Goal: Task Accomplishment & Management: Manage account settings

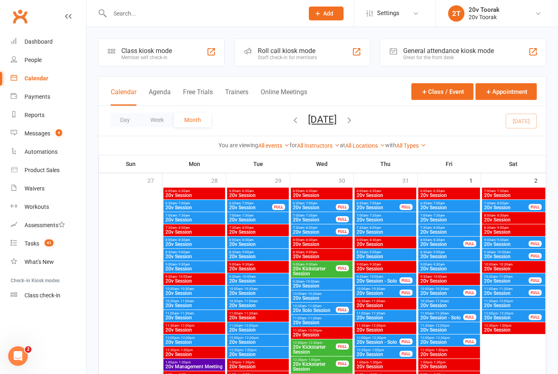
click at [39, 127] on link "Messages 4" at bounding box center [49, 134] width 76 height 18
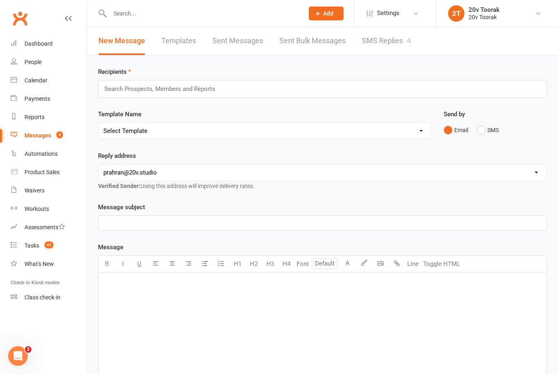
click at [386, 37] on link "SMS Replies 4" at bounding box center [386, 41] width 49 height 28
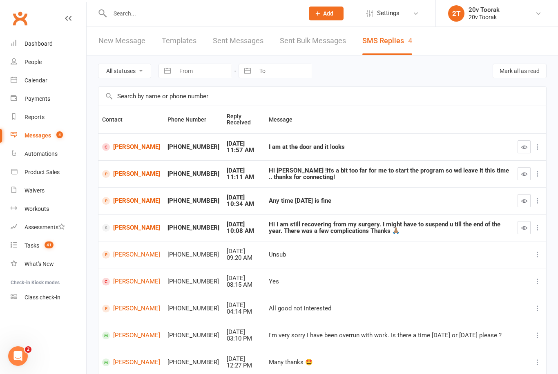
click at [120, 144] on link "[PERSON_NAME]" at bounding box center [131, 147] width 58 height 8
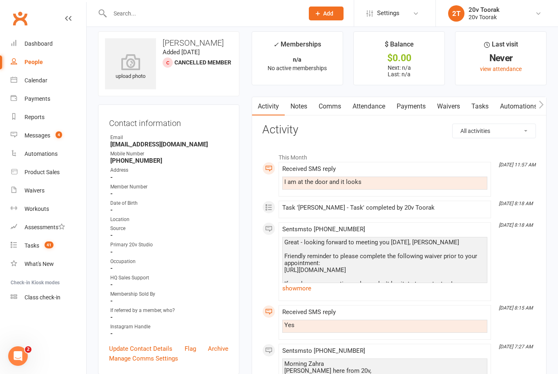
scroll to position [12, 0]
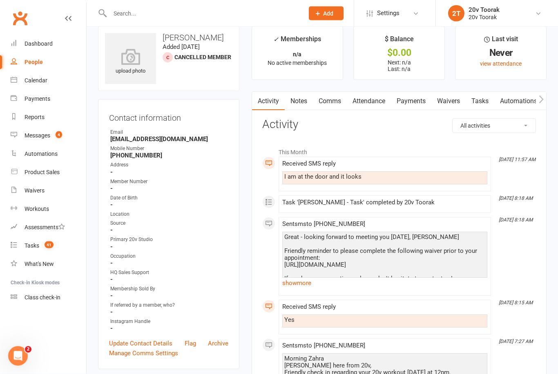
click at [289, 275] on div "Great - looking forward to meeting you [DATE], [PERSON_NAME] Friendly reminder …" at bounding box center [384, 262] width 201 height 56
click at [305, 270] on div "Great - looking forward to meeting you [DATE], [PERSON_NAME] Friendly reminder …" at bounding box center [384, 262] width 201 height 56
click at [295, 288] on link "show more" at bounding box center [384, 283] width 205 height 11
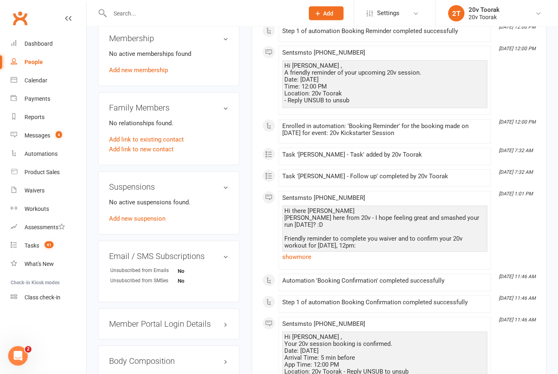
click at [295, 263] on link "show more" at bounding box center [384, 257] width 205 height 11
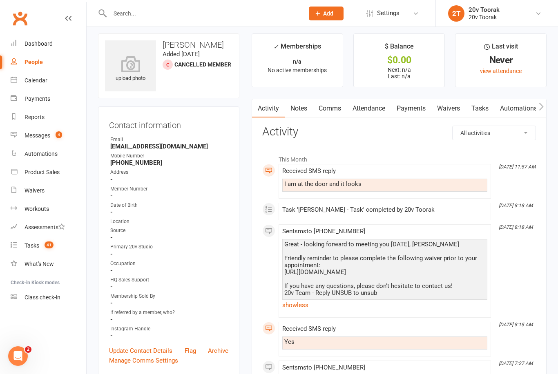
scroll to position [0, 0]
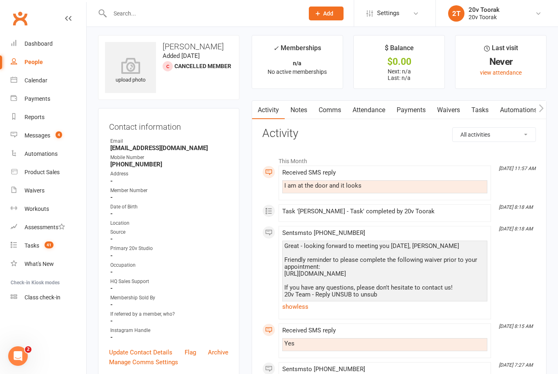
click at [312, 109] on link "Notes" at bounding box center [299, 110] width 28 height 19
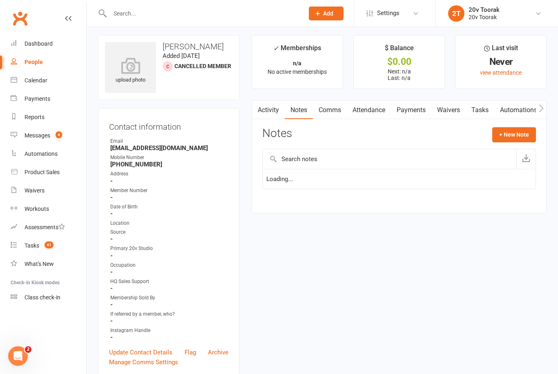
scroll to position [29, 0]
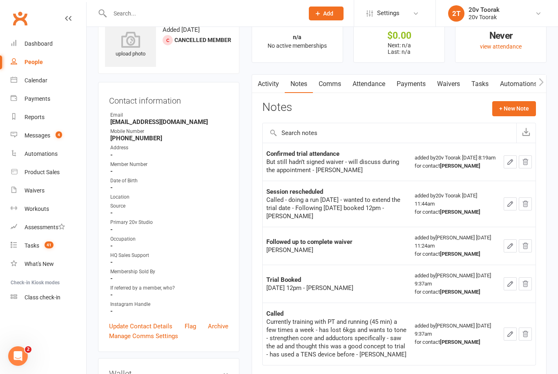
click at [271, 103] on h3 "Notes" at bounding box center [277, 108] width 30 height 15
click at [273, 80] on link "Activity" at bounding box center [268, 84] width 33 height 19
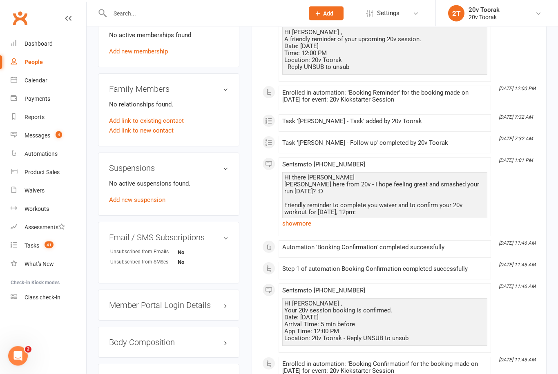
scroll to position [453, 0]
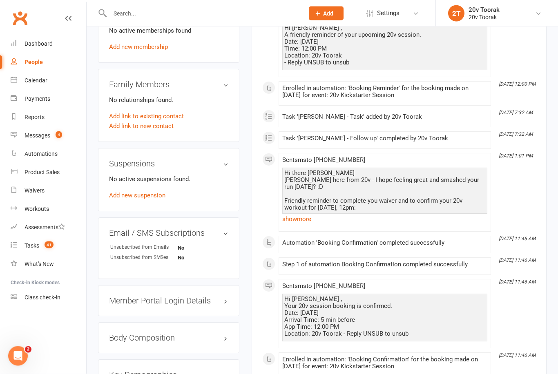
click at [423, 210] on div "Hi there [PERSON_NAME] here from 20v - I hope feeling great and smashed your ru…" at bounding box center [384, 208] width 201 height 76
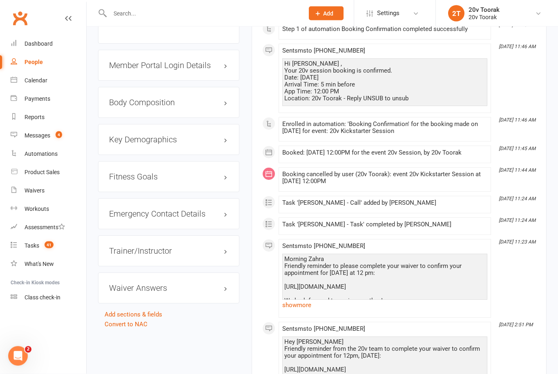
click at [416, 303] on link "show more" at bounding box center [384, 305] width 205 height 11
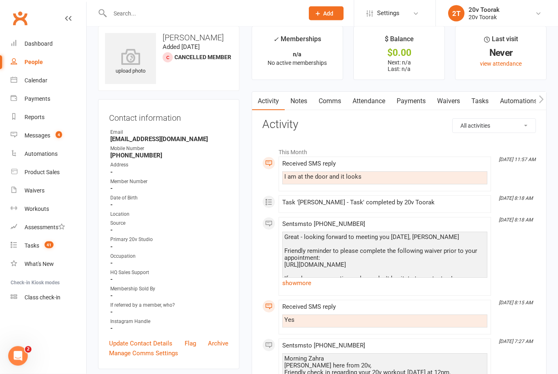
scroll to position [0, 0]
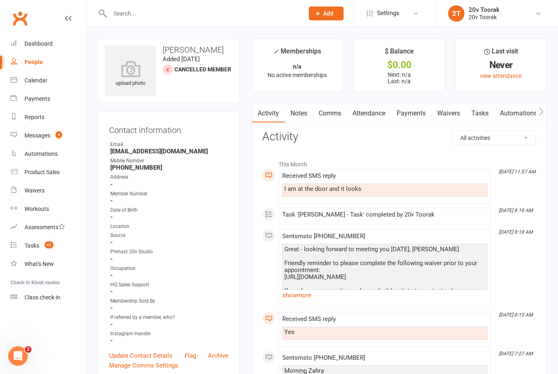
click at [410, 114] on link "Payments" at bounding box center [411, 113] width 40 height 19
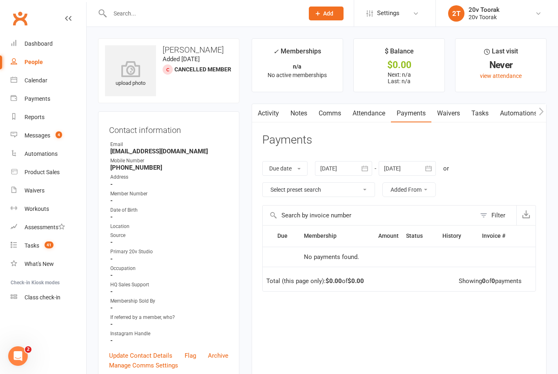
click at [451, 111] on link "Waivers" at bounding box center [448, 113] width 34 height 19
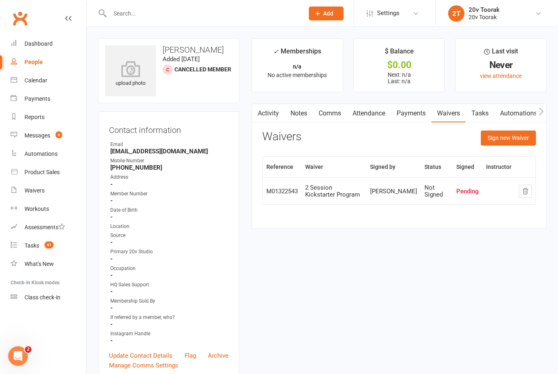
click at [518, 135] on button "Sign new Waiver" at bounding box center [508, 138] width 55 height 15
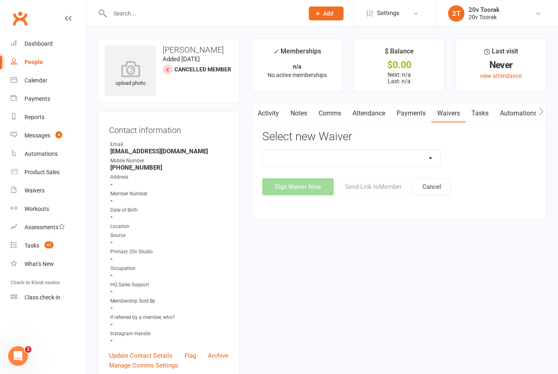
click at [425, 156] on select "20v Ambassador Program 2 Session Kickstarter Pack Casual Kickstarter Only Web M…" at bounding box center [352, 158] width 178 height 16
select select "13165"
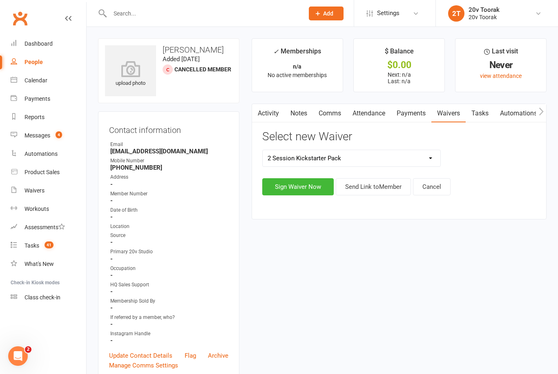
click at [307, 187] on button "Sign Waiver Now" at bounding box center [297, 186] width 71 height 17
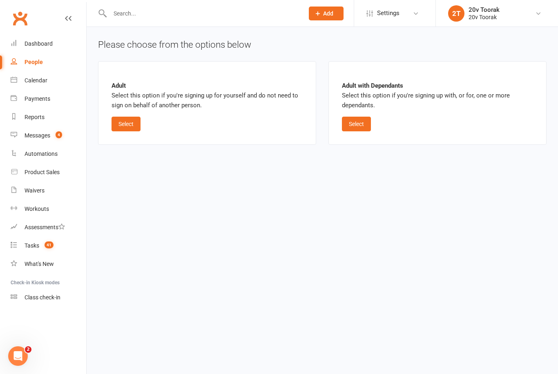
click at [136, 117] on button "Select" at bounding box center [125, 124] width 29 height 15
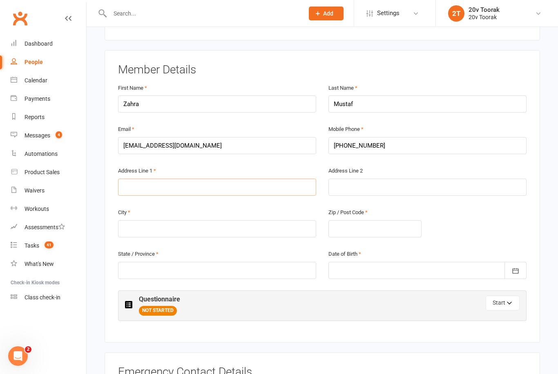
click at [146, 184] on input "text" at bounding box center [217, 187] width 198 height 17
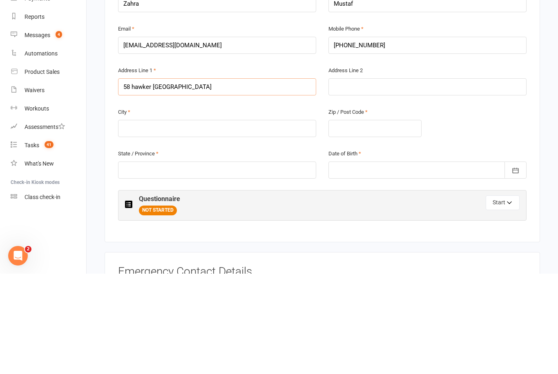
type input "58 hawker [GEOGRAPHIC_DATA]"
click at [230, 220] on input "text" at bounding box center [217, 228] width 198 height 17
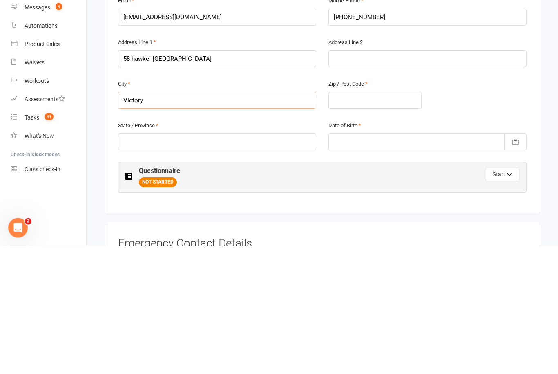
type input "Victory"
click at [205, 262] on input "text" at bounding box center [217, 270] width 198 height 17
type input "Vic"
click at [166, 220] on input "Victory" at bounding box center [217, 228] width 198 height 17
click at [148, 220] on input "Victory" at bounding box center [217, 228] width 198 height 17
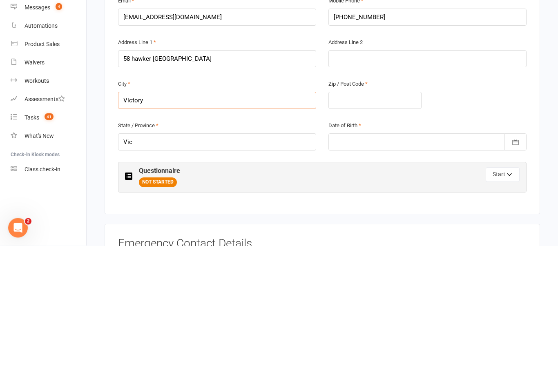
click at [143, 220] on input "Victory" at bounding box center [217, 228] width 198 height 17
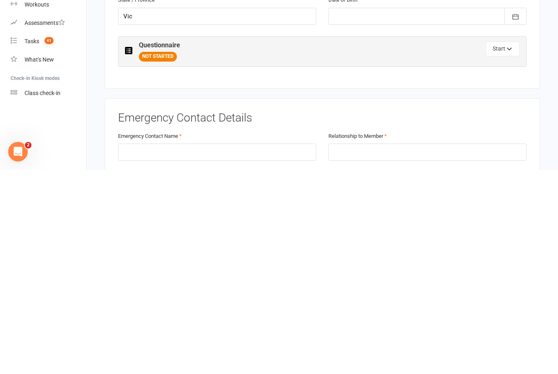
scroll to position [189, 0]
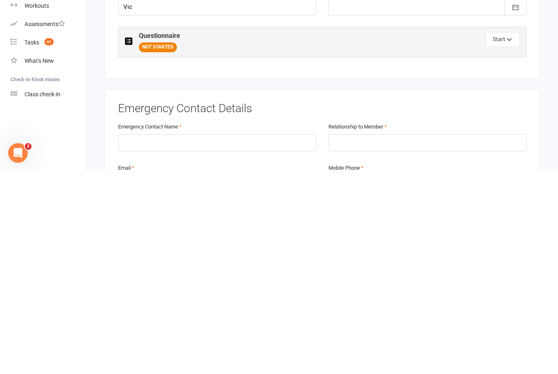
type input "[GEOGRAPHIC_DATA]"
click at [261, 338] on input "text" at bounding box center [217, 346] width 198 height 17
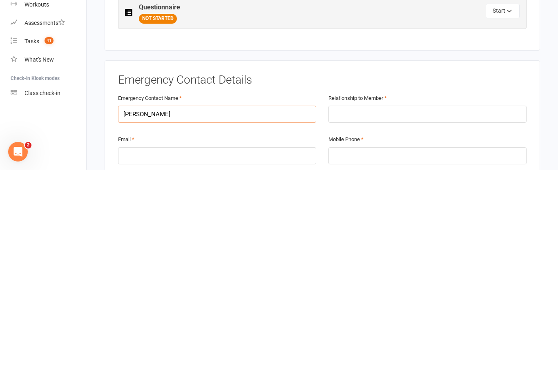
scroll to position [217, 0]
type input "[PERSON_NAME]"
click at [251, 352] on input "email" at bounding box center [217, 360] width 198 height 17
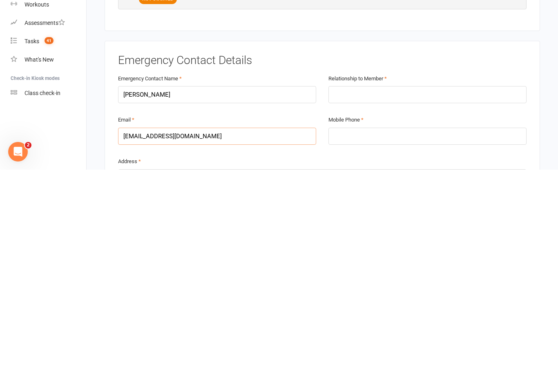
scroll to position [253, 0]
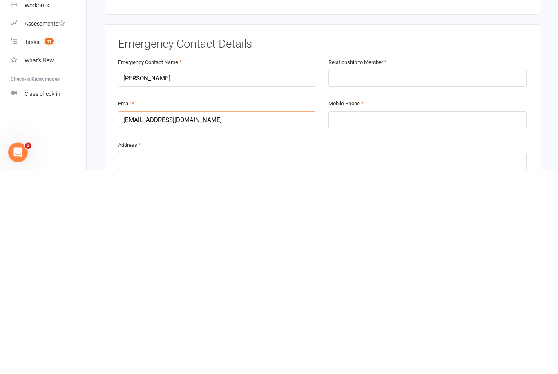
type input "[EMAIL_ADDRESS][DOMAIN_NAME]"
click at [363, 316] on input "tel" at bounding box center [427, 324] width 198 height 17
type input "0431742296"
click at [235, 357] on input "text" at bounding box center [322, 365] width 408 height 17
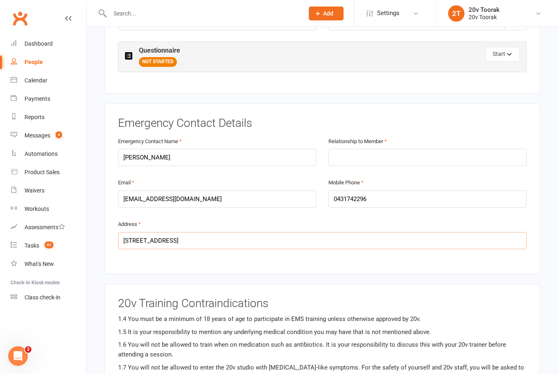
scroll to position [369, 0]
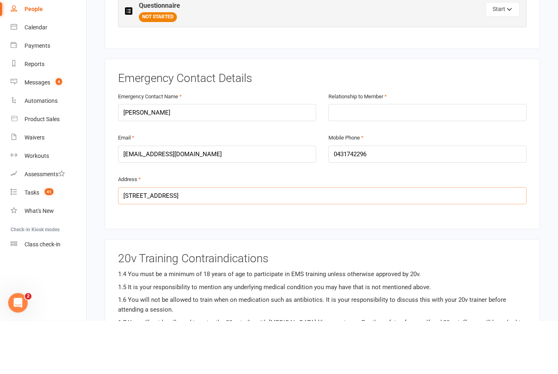
type input "[STREET_ADDRESS]"
click at [410, 158] on input "text" at bounding box center [427, 166] width 198 height 17
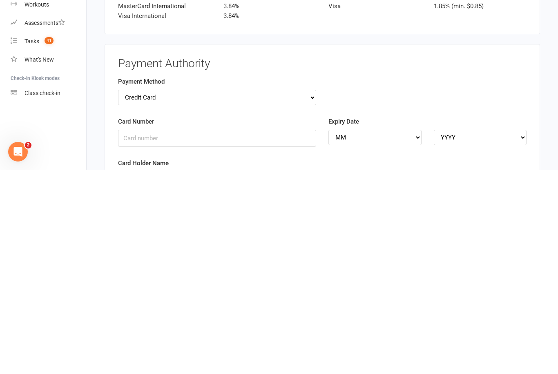
scroll to position [975, 0]
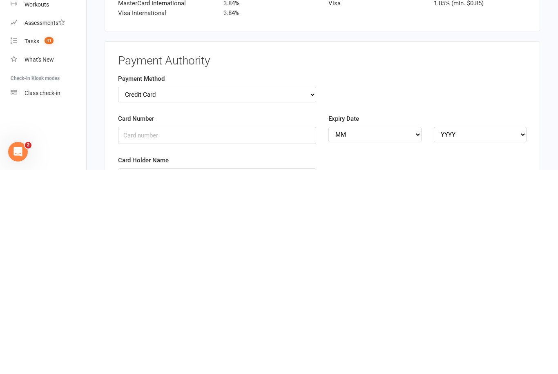
type input "Son"
click at [187, 332] on input "Card Number" at bounding box center [217, 340] width 198 height 17
type input "[CREDIT_CARD_NUMBER]"
click at [224, 372] on input "Card Holder Name" at bounding box center [217, 380] width 198 height 17
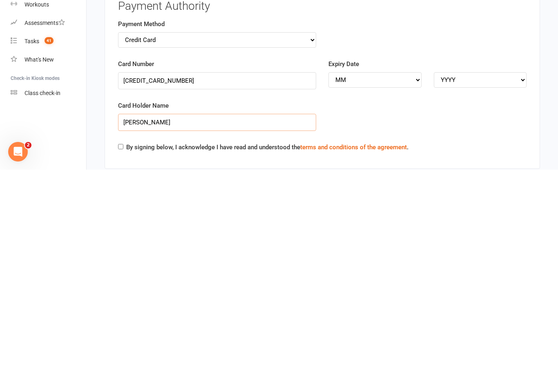
scroll to position [1035, 0]
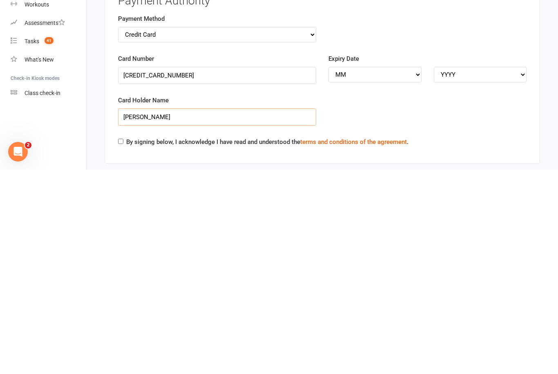
type input "[PERSON_NAME]"
click at [377, 272] on select "MM 01 02 03 04 05 06 07 08 09 10 11 12" at bounding box center [374, 280] width 93 height 16
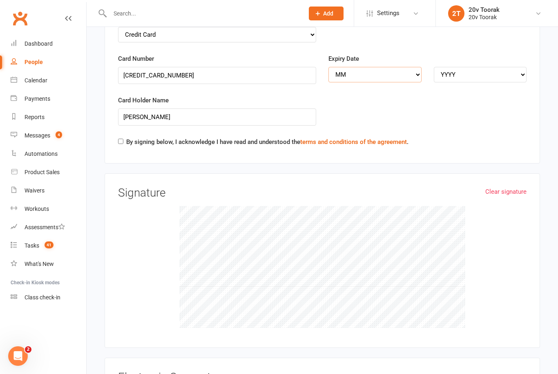
select select "08"
click at [475, 67] on select "YYYY 2025 2026 2027 2028 2029 2030 2031 2032 2033 2034" at bounding box center [480, 75] width 93 height 16
click at [502, 67] on select "YYYY 2025 2026 2027 2028 2029 2030 2031 2032 2033 2034" at bounding box center [480, 75] width 93 height 16
select select "2028"
click at [510, 187] on link "Clear signature" at bounding box center [505, 192] width 41 height 10
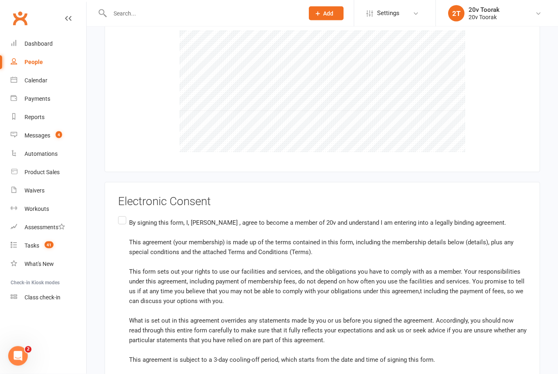
scroll to position [1455, 0]
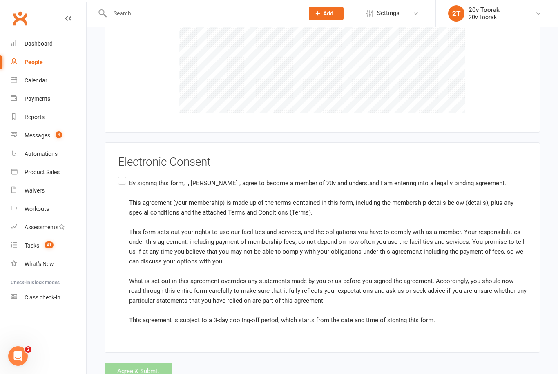
click at [123, 175] on label "By signing this form, I, [PERSON_NAME] , agree to become a member of 20v and un…" at bounding box center [322, 251] width 408 height 153
click at [123, 175] on input "By signing this form, I, [PERSON_NAME] , agree to become a member of 20v and un…" at bounding box center [120, 175] width 5 height 0
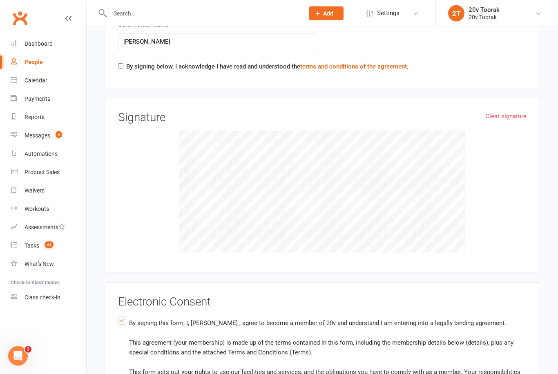
click at [121, 64] on input "By signing below, I acknowledge I have read and understood the terms and condit…" at bounding box center [120, 66] width 5 height 5
checkbox input "true"
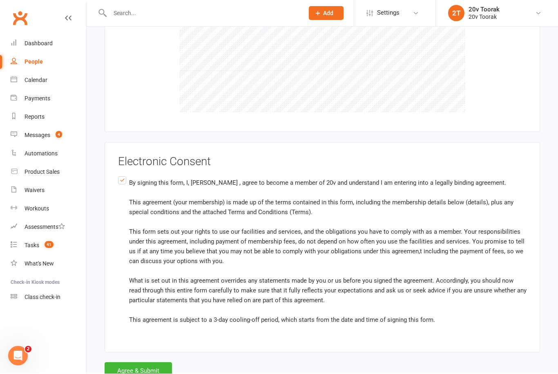
click at [150, 363] on button "Agree & Submit" at bounding box center [138, 371] width 67 height 17
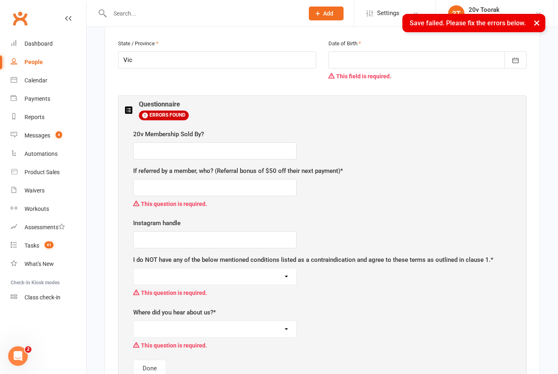
scroll to position [241, 0]
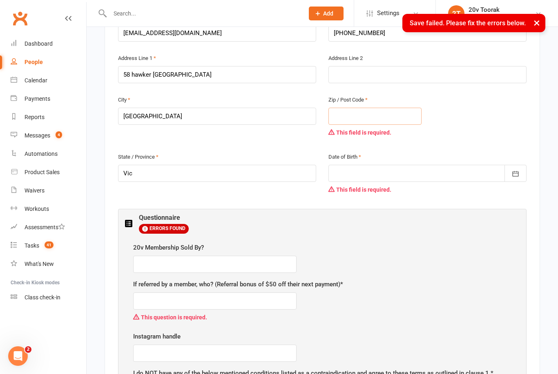
click at [366, 120] on input "text" at bounding box center [374, 116] width 93 height 17
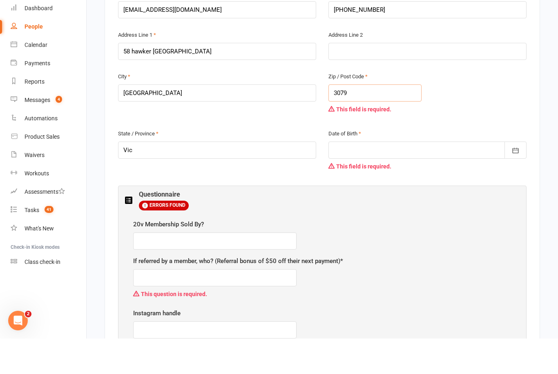
type input "3079"
click at [359, 177] on div at bounding box center [427, 185] width 198 height 17
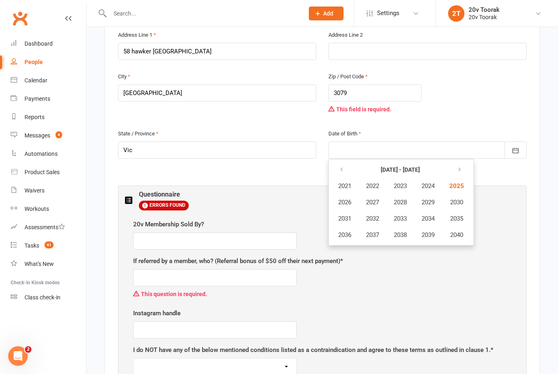
click at [355, 167] on th at bounding box center [344, 170] width 27 height 16
click at [338, 170] on button "button" at bounding box center [342, 170] width 18 height 15
click at [343, 169] on icon "button" at bounding box center [341, 170] width 6 height 7
click at [374, 183] on span "1982" at bounding box center [372, 186] width 13 height 7
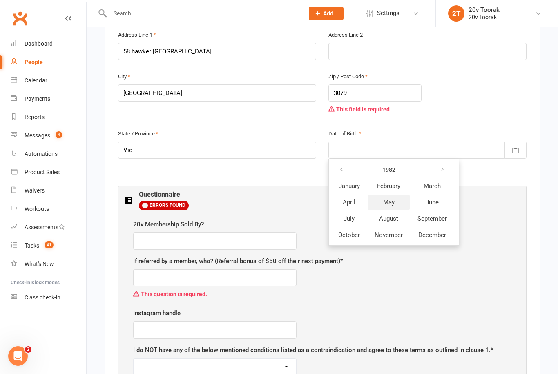
click at [383, 204] on button "May" at bounding box center [388, 203] width 42 height 16
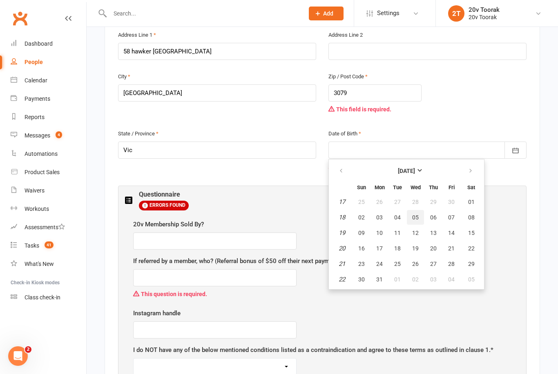
click at [411, 215] on button "05" at bounding box center [415, 217] width 17 height 15
type input "[DATE]"
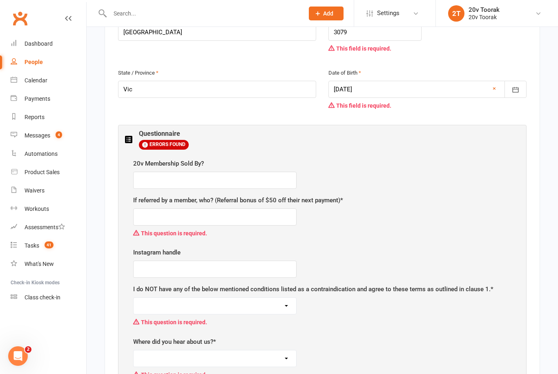
scroll to position [356, 0]
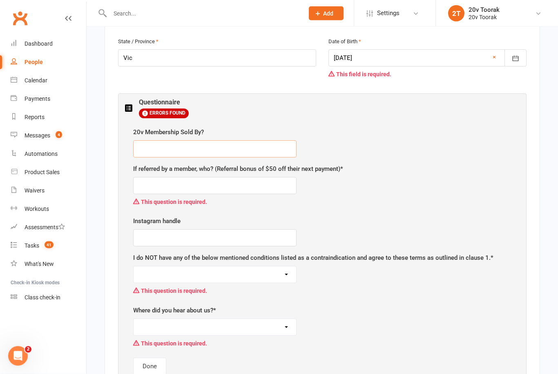
click at [158, 141] on input "text" at bounding box center [214, 149] width 163 height 17
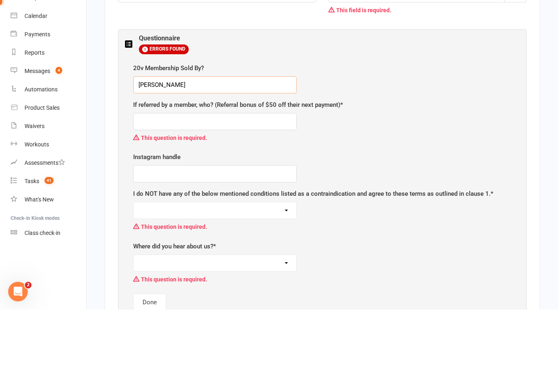
type input "[PERSON_NAME]"
click at [158, 230] on input "text" at bounding box center [214, 238] width 163 height 17
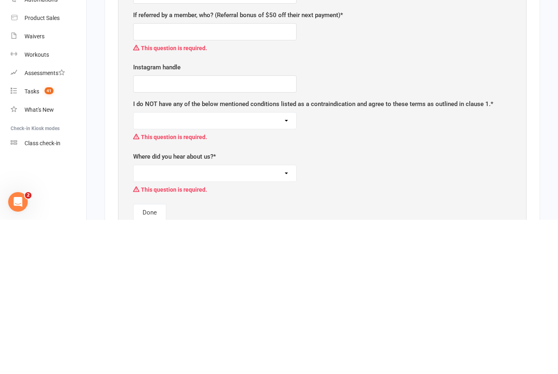
click at [154, 267] on select "I Agree" at bounding box center [215, 275] width 163 height 16
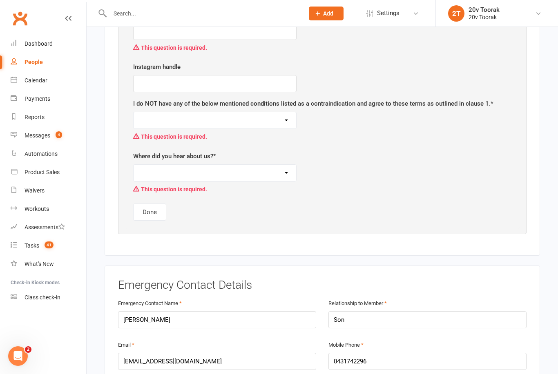
scroll to position [511, 0]
click at [155, 177] on select "Facebook/Instagram Google Friend/Family Other" at bounding box center [215, 173] width 163 height 16
select select "Google"
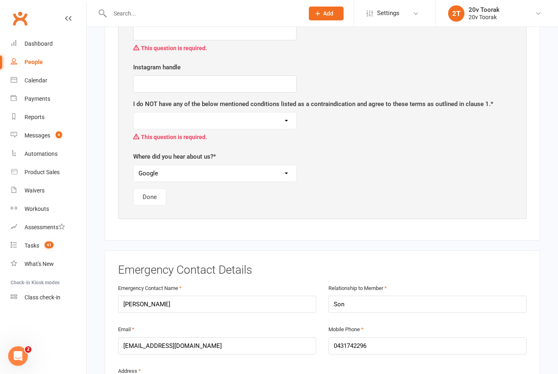
click at [181, 114] on select "I Agree" at bounding box center [215, 121] width 163 height 16
select select "I Agree"
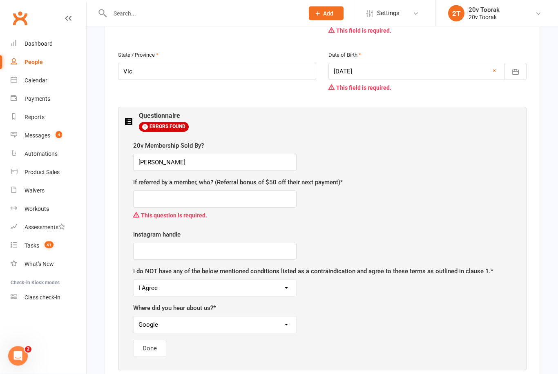
scroll to position [328, 0]
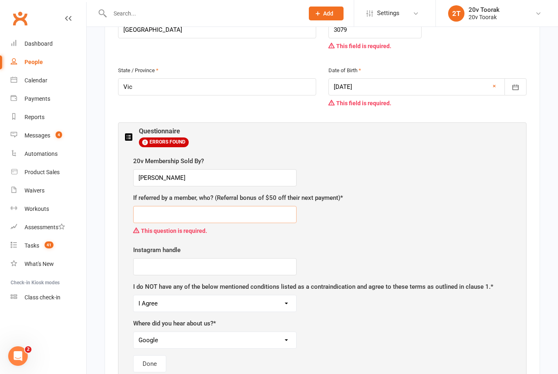
click at [154, 216] on input "text" at bounding box center [214, 214] width 163 height 17
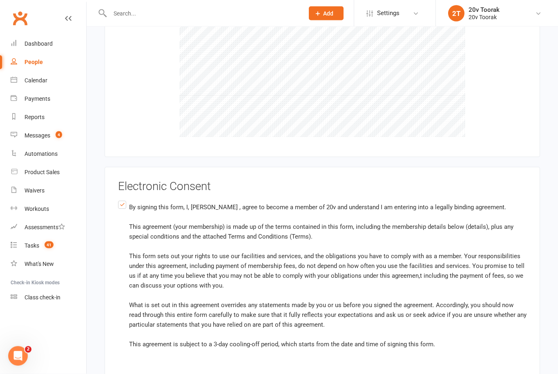
scroll to position [1704, 0]
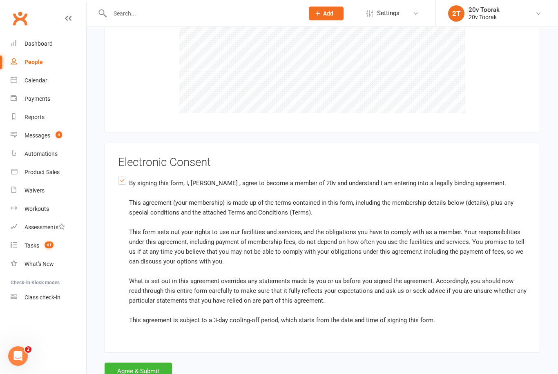
type input "N/a"
click at [134, 363] on button "Agree & Submit" at bounding box center [138, 371] width 67 height 17
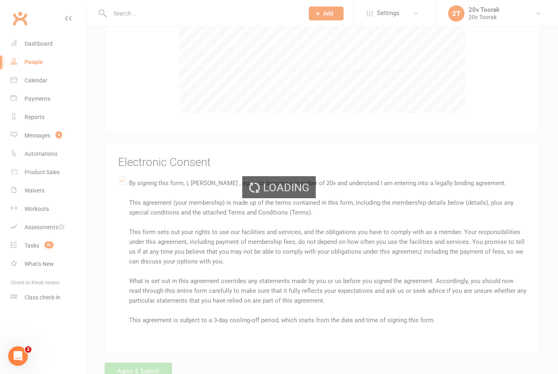
scroll to position [1672, 0]
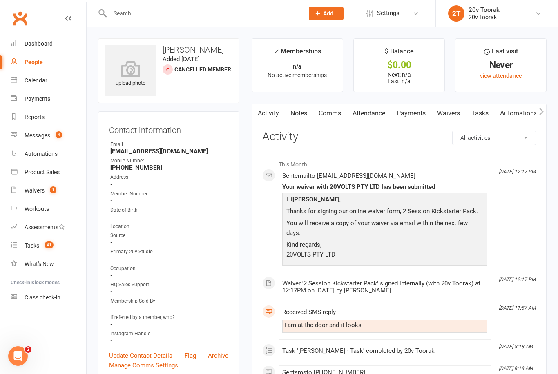
click at [41, 131] on link "Messages 4" at bounding box center [49, 136] width 76 height 18
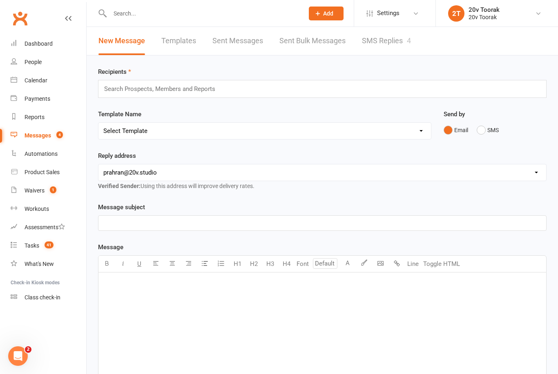
click at [392, 40] on link "SMS Replies 4" at bounding box center [386, 41] width 49 height 28
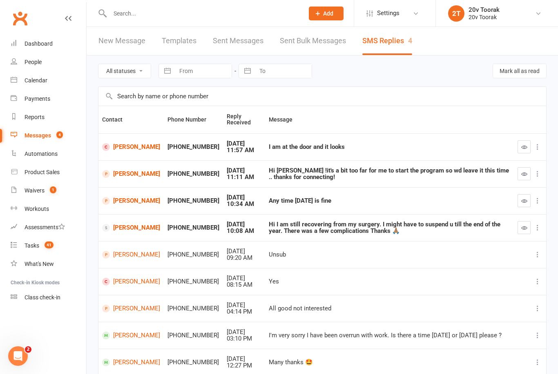
click at [38, 79] on div "Calendar" at bounding box center [35, 80] width 23 height 7
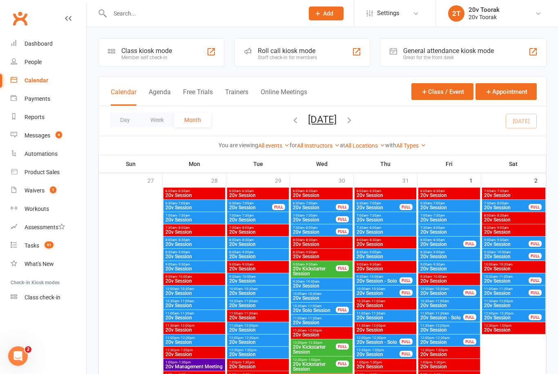
click at [157, 95] on button "Agenda" at bounding box center [160, 97] width 22 height 18
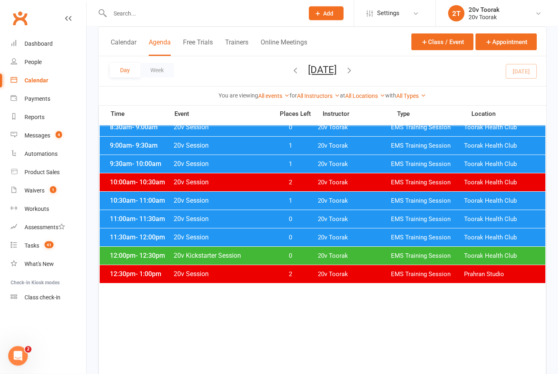
click at [502, 260] on span "Toorak Health Club" at bounding box center [500, 257] width 73 height 8
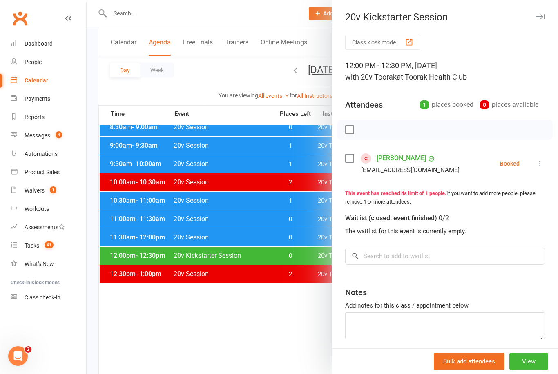
click at [537, 165] on icon at bounding box center [540, 164] width 8 height 8
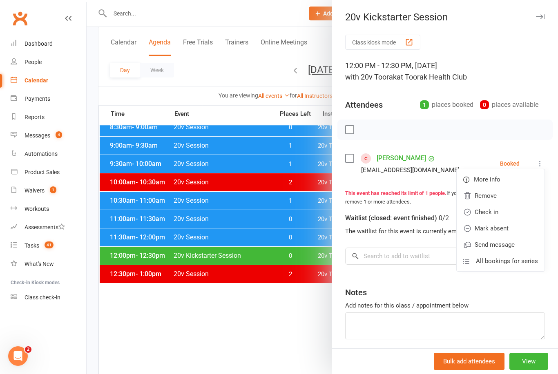
click at [510, 210] on link "Check in" at bounding box center [501, 212] width 88 height 16
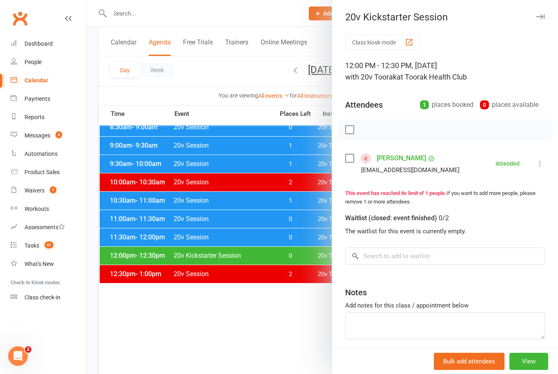
click at [190, 318] on div at bounding box center [322, 187] width 471 height 374
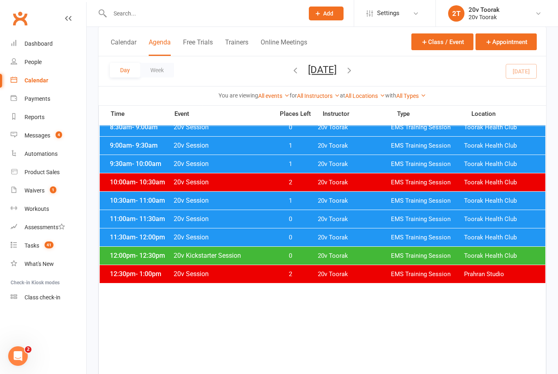
click at [308, 74] on button "[DATE]" at bounding box center [322, 69] width 29 height 11
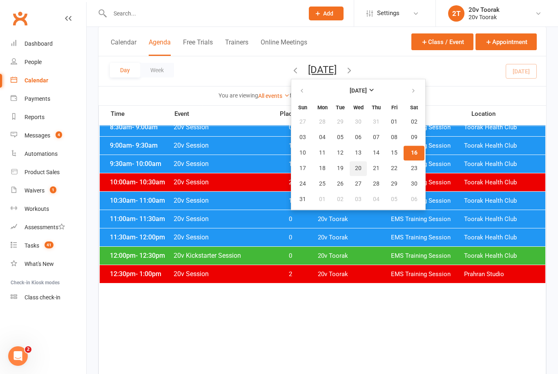
click at [355, 167] on span "20" at bounding box center [358, 168] width 7 height 7
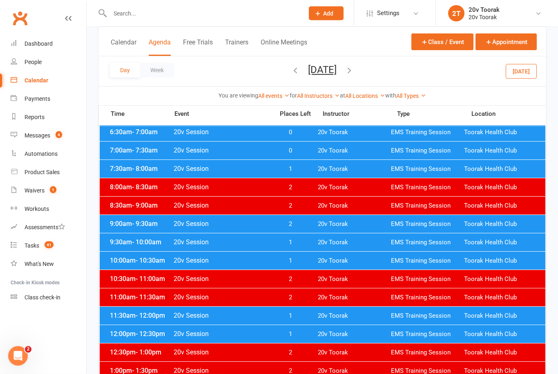
scroll to position [73, 0]
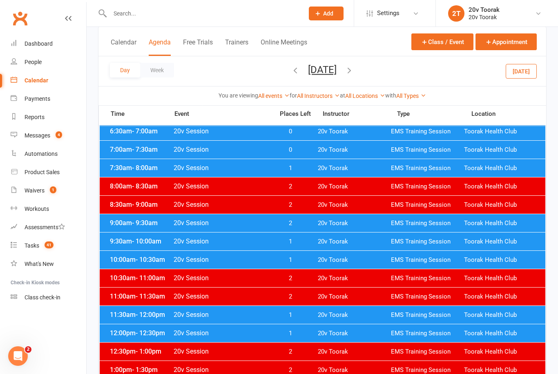
click at [354, 70] on icon "button" at bounding box center [349, 70] width 9 height 9
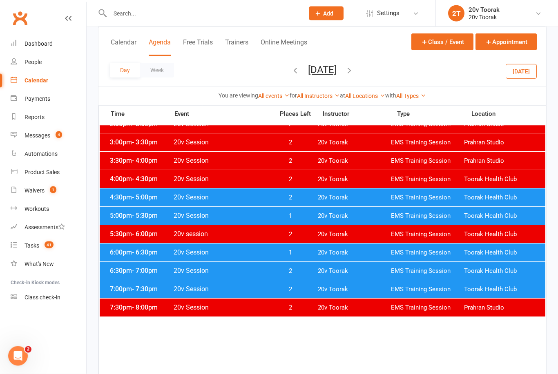
scroll to position [374, 0]
click at [482, 282] on div "7:00pm - 7:30pm 20v Session 2 20v Toorak EMS Training Session Toorak Health Club" at bounding box center [322, 290] width 445 height 18
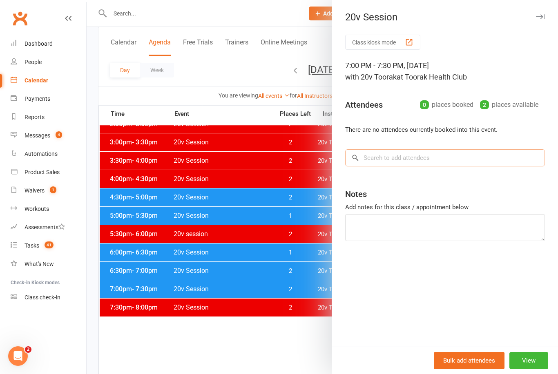
click at [464, 154] on input "search" at bounding box center [445, 157] width 200 height 17
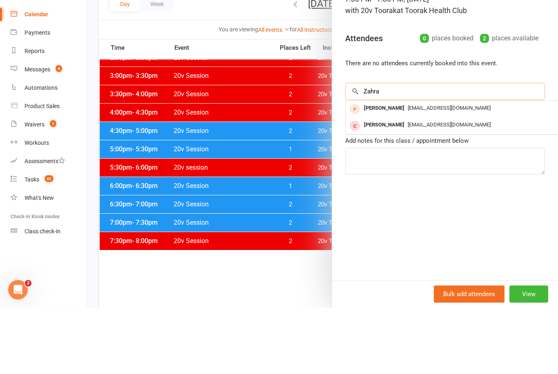
type input "Zahra"
click at [441, 188] on span "[EMAIL_ADDRESS][DOMAIN_NAME]" at bounding box center [449, 191] width 83 height 6
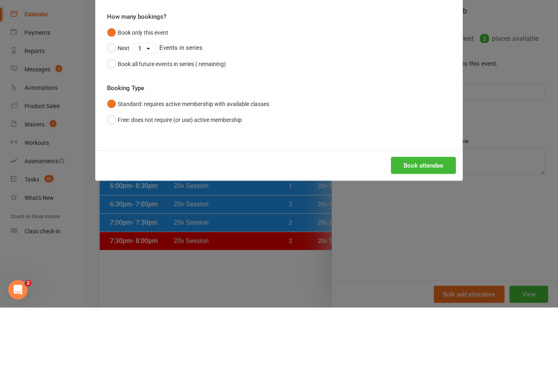
scroll to position [441, 0]
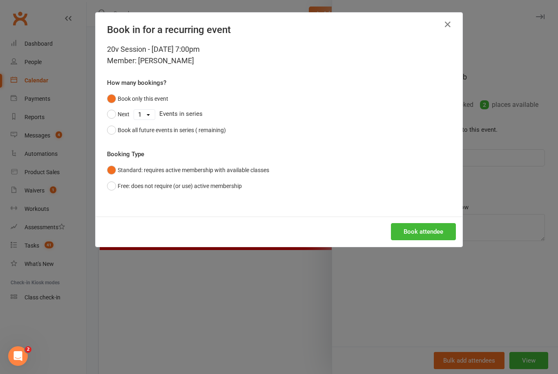
click at [441, 224] on button "Book attendee" at bounding box center [423, 231] width 65 height 17
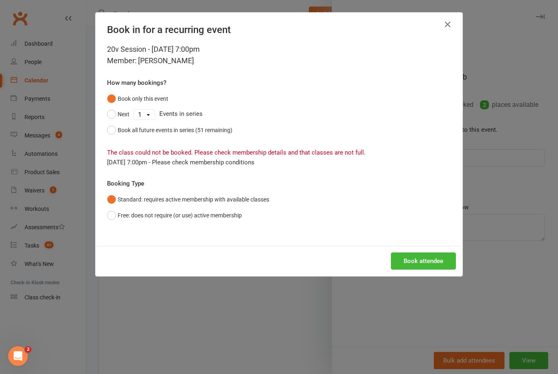
click at [122, 217] on button "Free: does not require (or use) active membership" at bounding box center [174, 216] width 135 height 16
click at [421, 269] on button "Book attendee" at bounding box center [423, 261] width 65 height 17
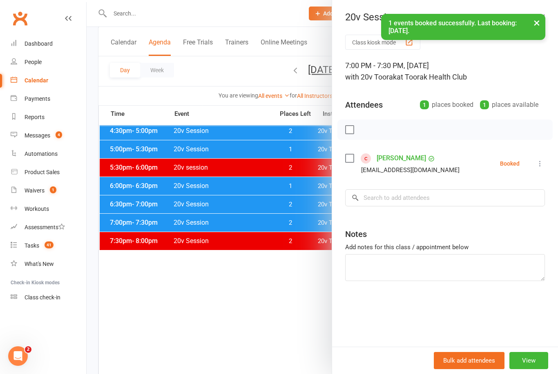
click at [128, 275] on div at bounding box center [322, 187] width 471 height 374
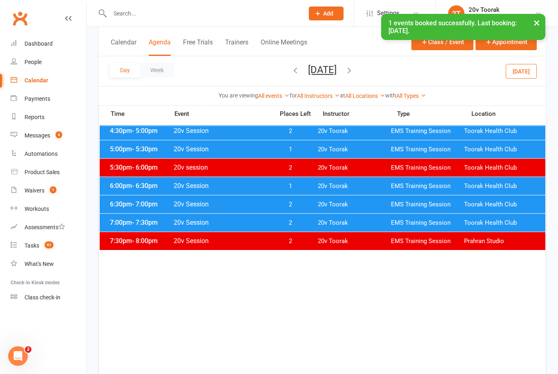
click at [34, 132] on link "Messages 4" at bounding box center [49, 136] width 76 height 18
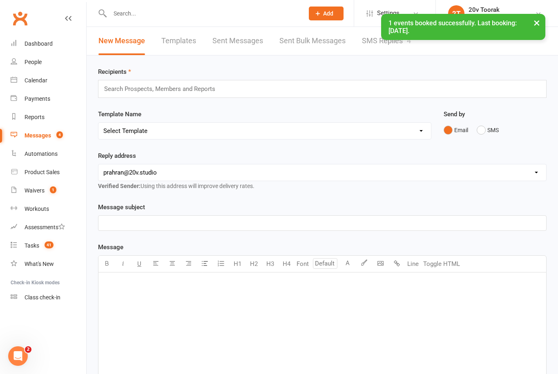
click at [385, 68] on div "Recipients Search Prospects, Members and Reports" at bounding box center [322, 82] width 448 height 31
click at [386, 39] on div "× 1 events booked successfully. Last booking: [DATE]." at bounding box center [463, 27] width 164 height 26
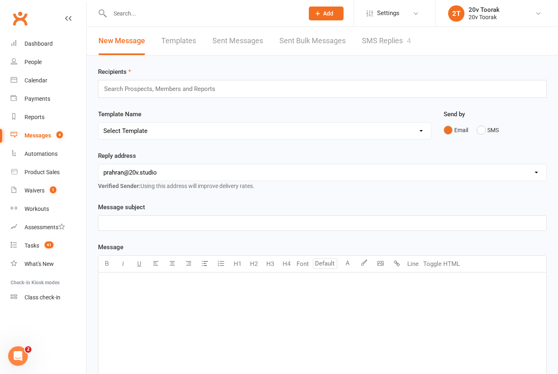
click at [394, 46] on link "SMS Replies 4" at bounding box center [386, 41] width 49 height 28
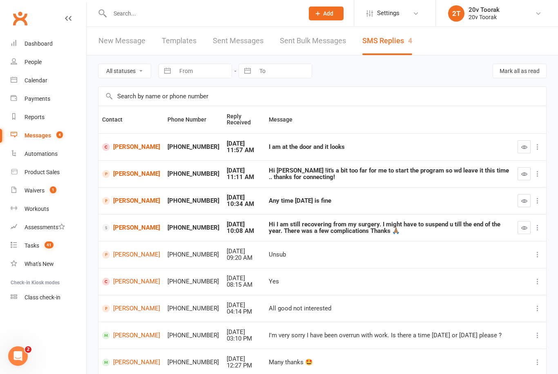
click at [125, 143] on link "[PERSON_NAME]" at bounding box center [131, 147] width 58 height 8
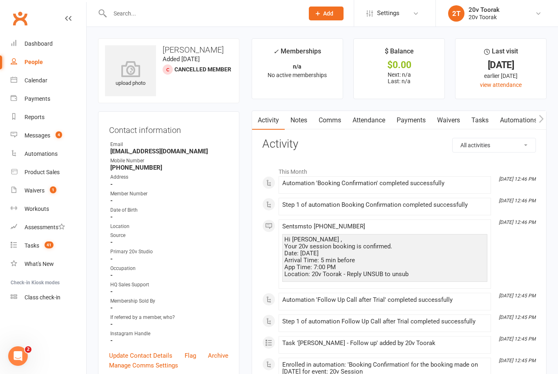
click at [300, 126] on link "Notes" at bounding box center [299, 120] width 28 height 19
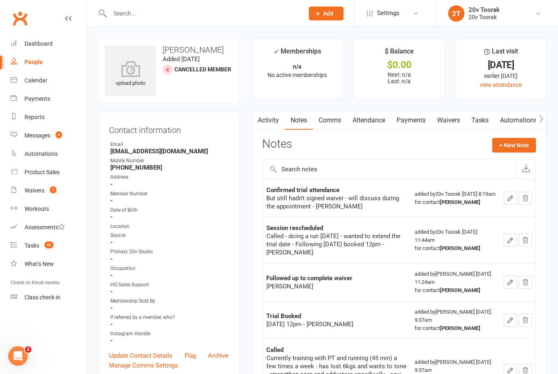
click at [275, 122] on link "Activity" at bounding box center [268, 120] width 33 height 19
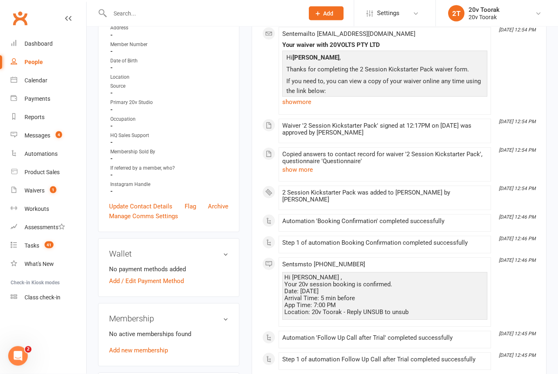
scroll to position [150, 0]
click at [303, 102] on link "show more" at bounding box center [384, 101] width 205 height 11
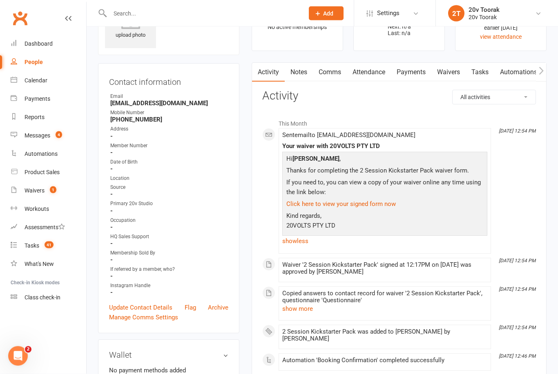
scroll to position [37, 0]
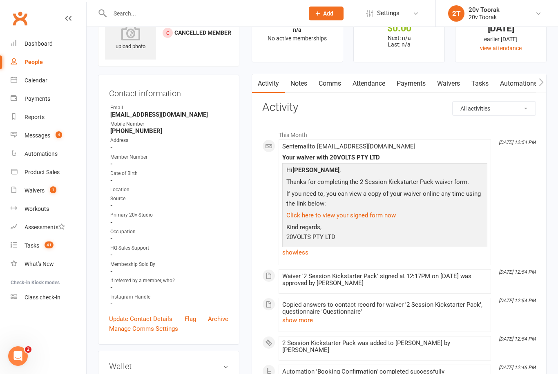
click at [34, 189] on div "Waivers" at bounding box center [34, 190] width 20 height 7
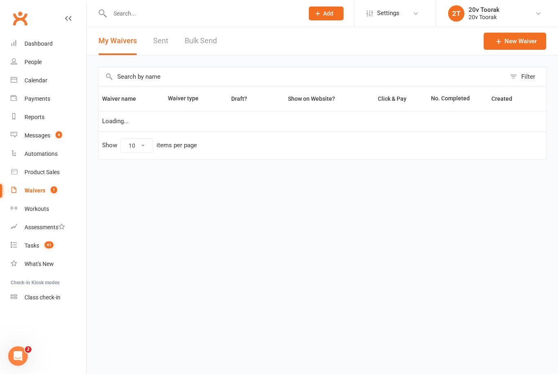
select select "100"
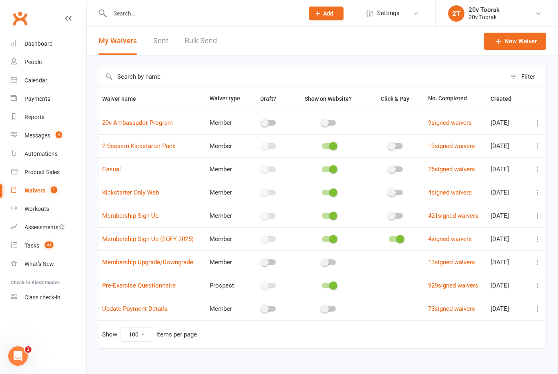
click at [431, 145] on link "13 signed waivers" at bounding box center [451, 146] width 47 height 7
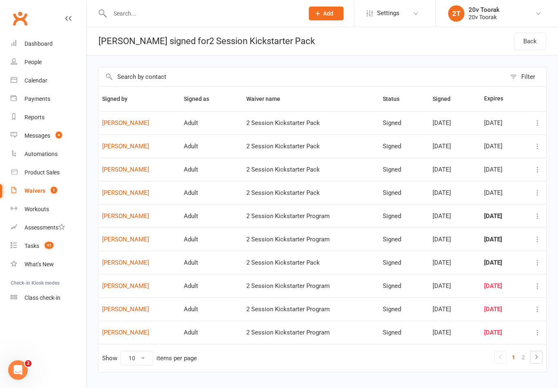
click at [35, 79] on div "Calendar" at bounding box center [35, 80] width 23 height 7
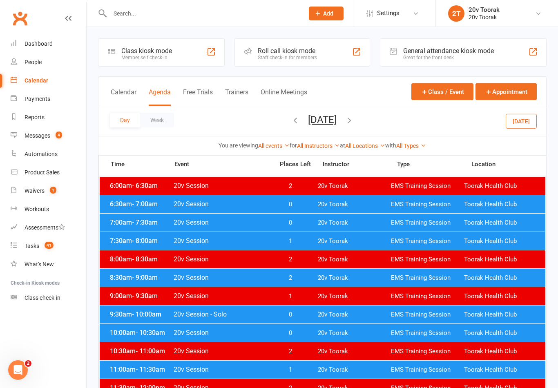
click at [308, 122] on button "[DATE]" at bounding box center [322, 119] width 29 height 11
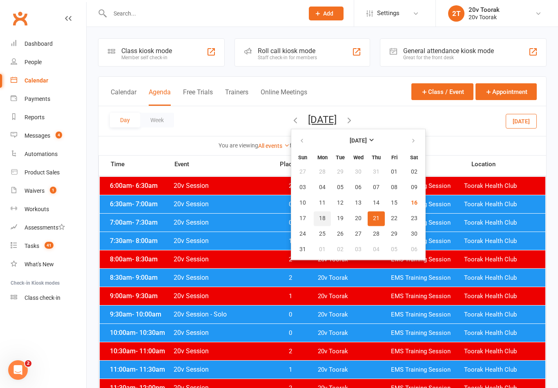
click at [314, 217] on button "18" at bounding box center [322, 218] width 17 height 15
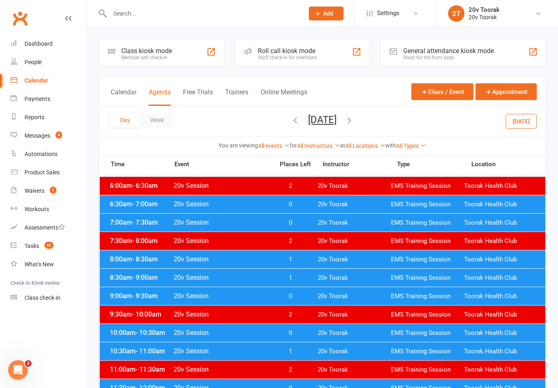
click at [189, 194] on div "6:00am - 6:30am 20v Session 2 20v Toorak EMS Training Session Toorak Health Club" at bounding box center [322, 186] width 445 height 18
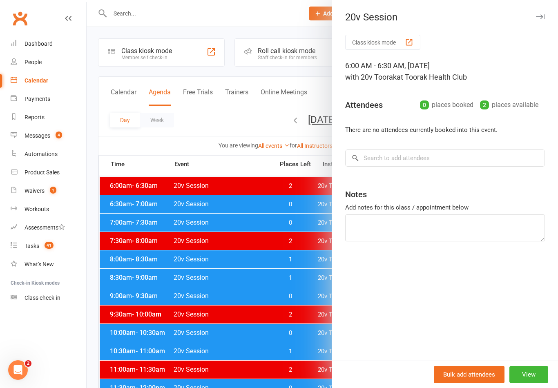
click at [149, 249] on div at bounding box center [322, 194] width 471 height 388
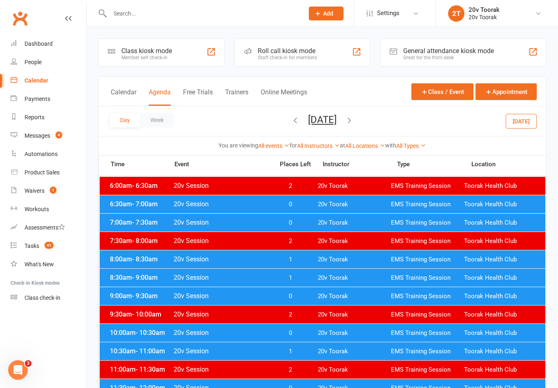
click at [118, 222] on span "7:00am - 7:30am" at bounding box center [140, 222] width 65 height 8
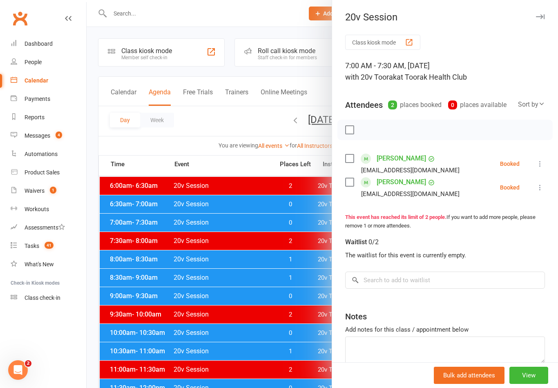
click at [139, 228] on div at bounding box center [322, 194] width 471 height 388
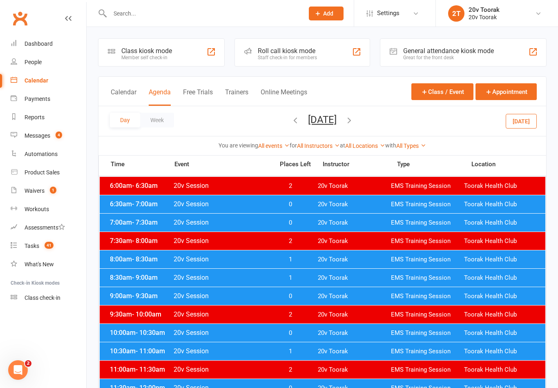
click at [131, 211] on div "6:30am - 7:00am 20v Session 0 20v Toorak EMS Training Session Toorak Health Club" at bounding box center [322, 204] width 445 height 18
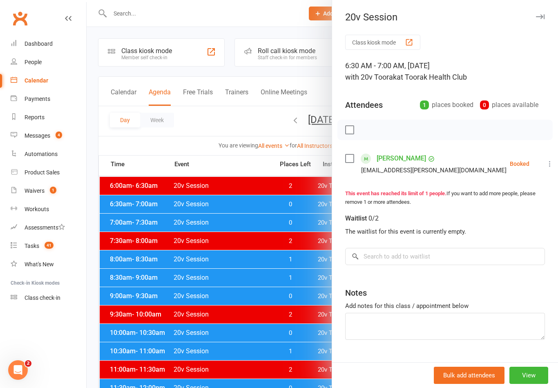
click at [151, 256] on div at bounding box center [322, 194] width 471 height 388
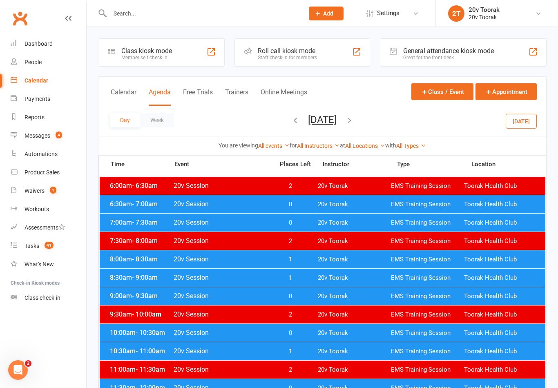
click at [133, 219] on span "- 7:30am" at bounding box center [145, 222] width 26 height 8
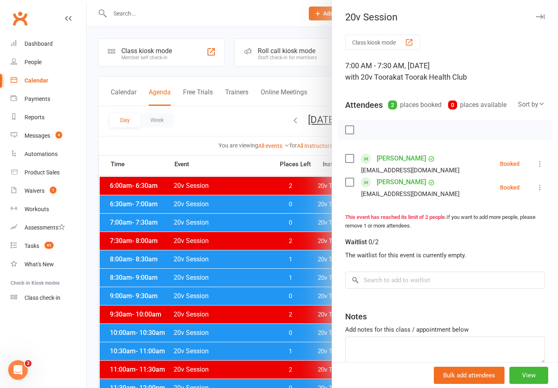
click at [148, 269] on div at bounding box center [322, 194] width 471 height 388
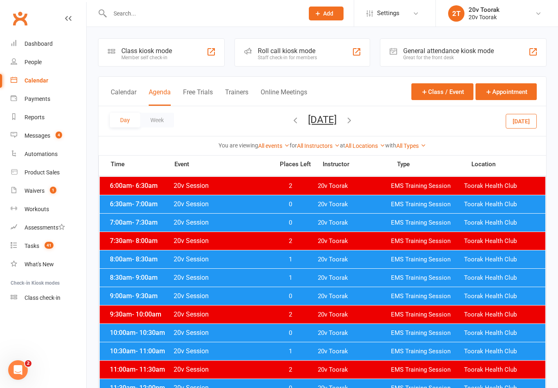
click at [122, 260] on span "8:00am - 8:30am" at bounding box center [140, 259] width 65 height 8
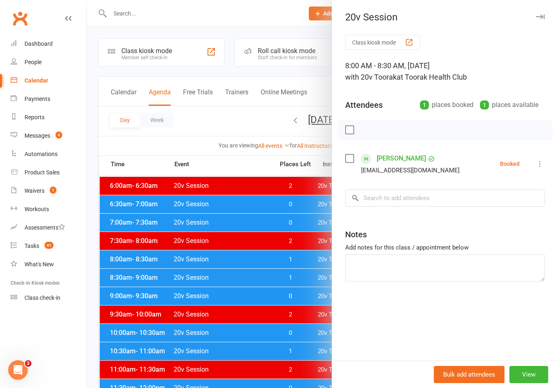
click at [152, 304] on div at bounding box center [322, 194] width 471 height 388
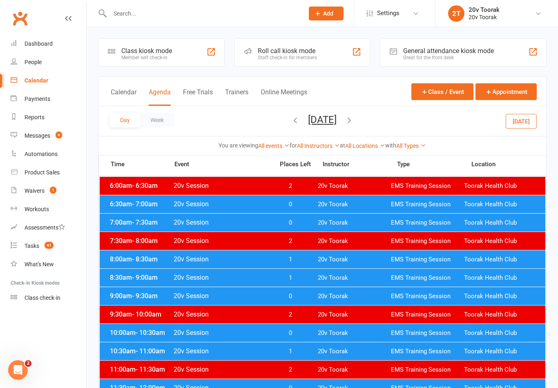
click at [119, 278] on span "8:30am - 9:00am" at bounding box center [140, 278] width 65 height 8
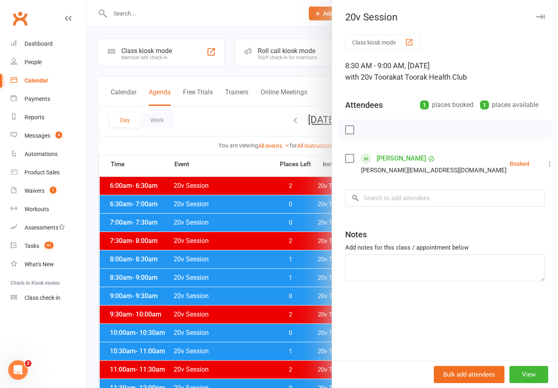
click at [148, 300] on div at bounding box center [322, 194] width 471 height 388
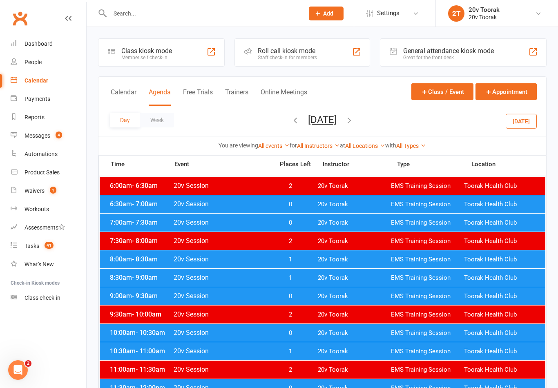
click at [132, 297] on span "- 9:30am" at bounding box center [145, 296] width 26 height 8
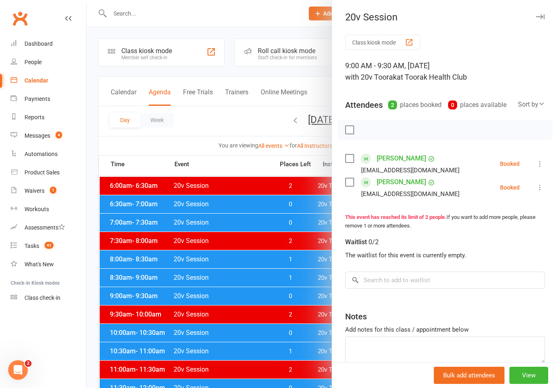
click at [146, 321] on div at bounding box center [322, 194] width 471 height 388
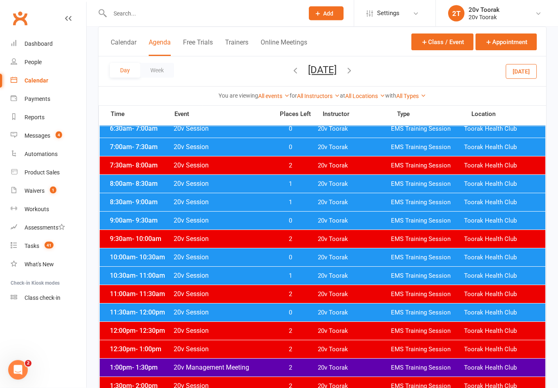
click at [112, 256] on span "10:00am - 10:30am" at bounding box center [140, 258] width 65 height 8
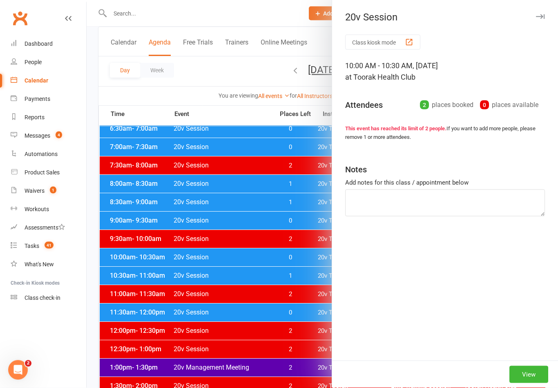
scroll to position [76, 0]
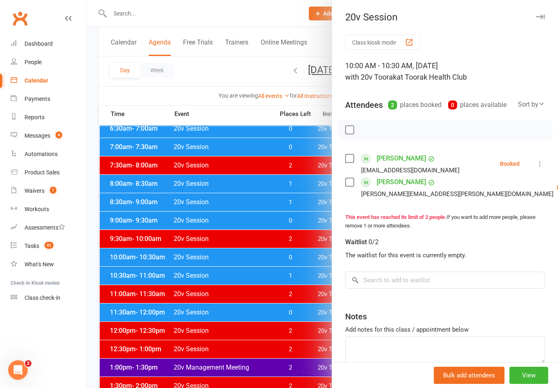
click at [371, 374] on div "Bulk add attendees View" at bounding box center [445, 375] width 226 height 26
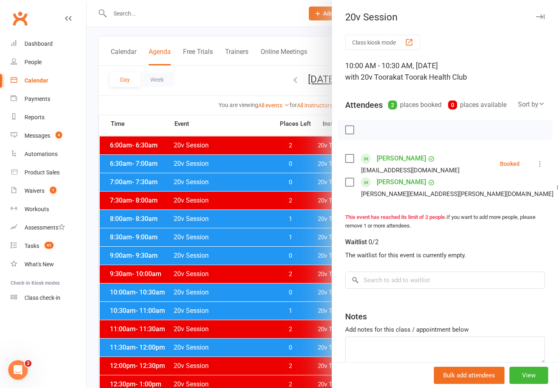
scroll to position [0, 0]
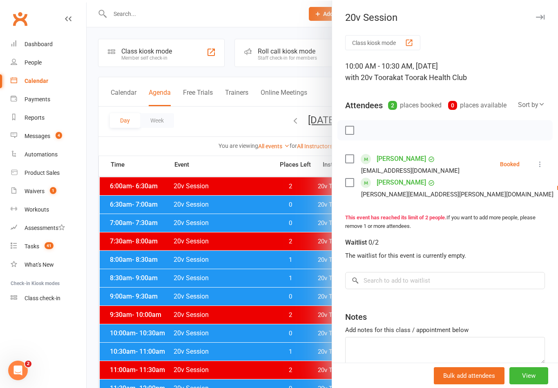
click at [142, 323] on div at bounding box center [322, 194] width 471 height 388
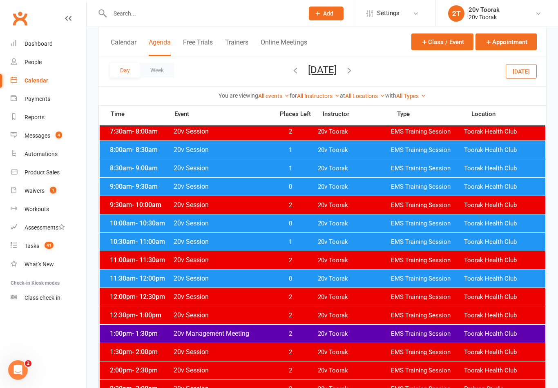
scroll to position [112, 0]
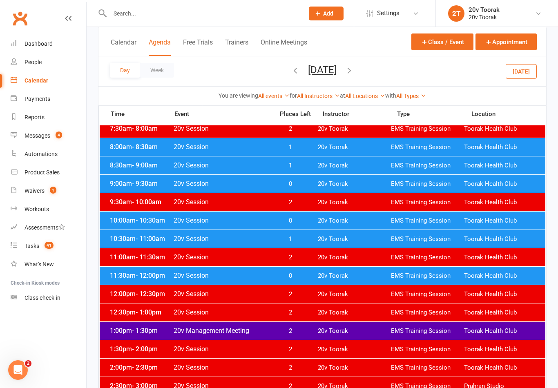
click at [132, 244] on div "10:30am - 11:00am 20v Session 1 20v Toorak EMS Training Session Toorak Health C…" at bounding box center [322, 239] width 445 height 18
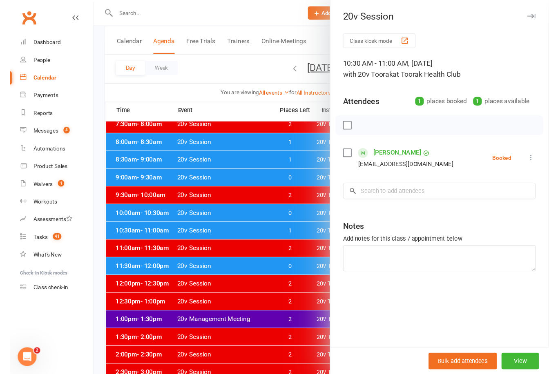
scroll to position [0, 0]
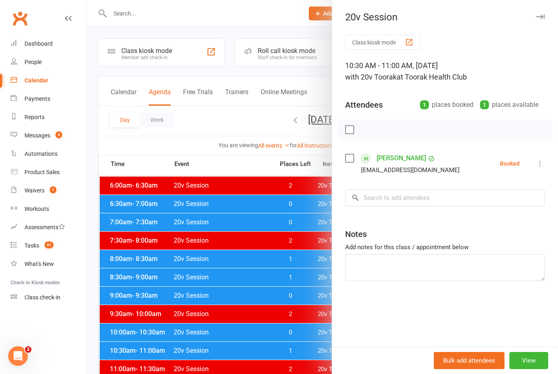
click at [208, 248] on div at bounding box center [322, 187] width 471 height 374
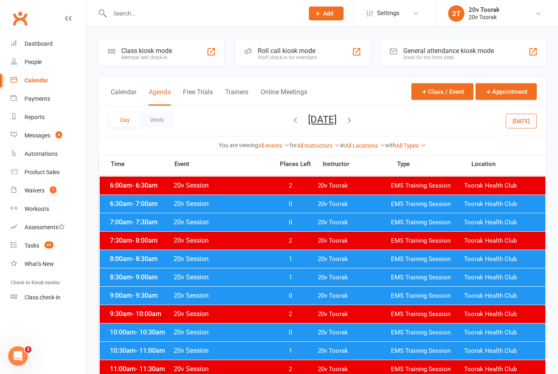
click at [308, 124] on button "[DATE]" at bounding box center [322, 119] width 29 height 11
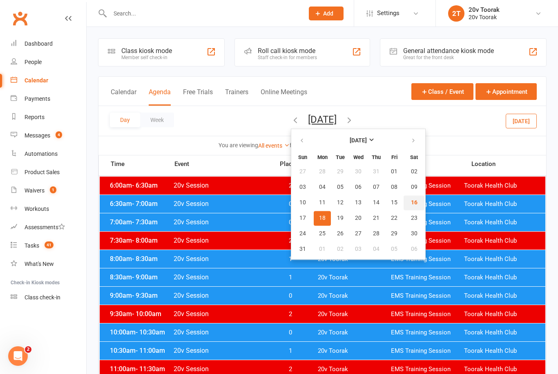
click at [411, 205] on span "16" at bounding box center [414, 203] width 7 height 7
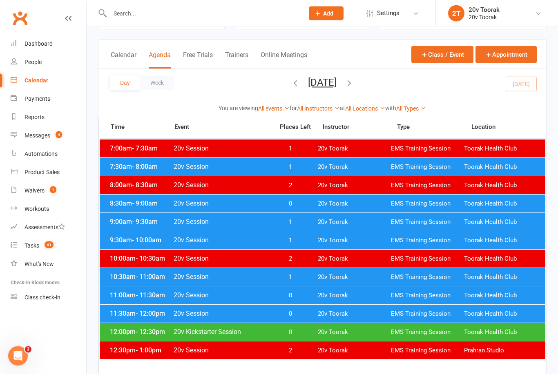
scroll to position [37, 0]
click at [471, 274] on span "Toorak Health Club" at bounding box center [500, 278] width 73 height 8
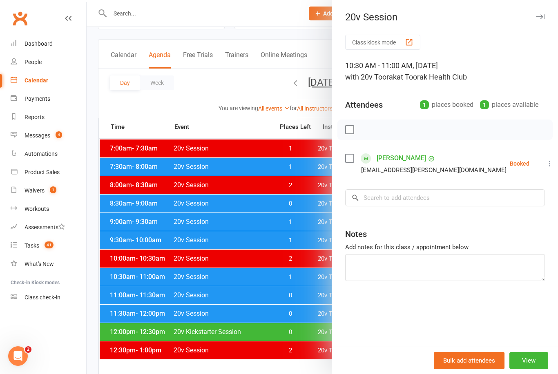
click at [546, 167] on icon at bounding box center [550, 164] width 8 height 8
click at [507, 209] on link "Check in" at bounding box center [510, 212] width 88 height 16
click at [260, 281] on div at bounding box center [322, 187] width 471 height 374
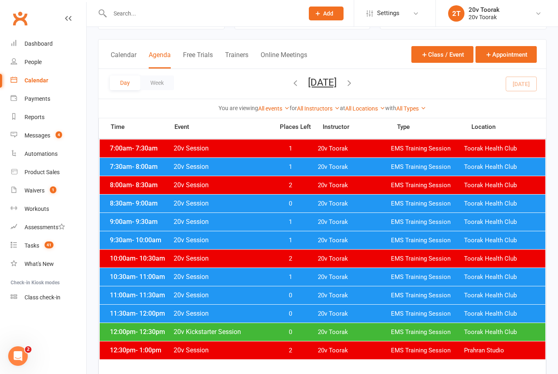
click at [443, 285] on div "10:30am - 11:00am 20v Session 1 20v Toorak EMS Training Session Toorak Health C…" at bounding box center [322, 277] width 445 height 18
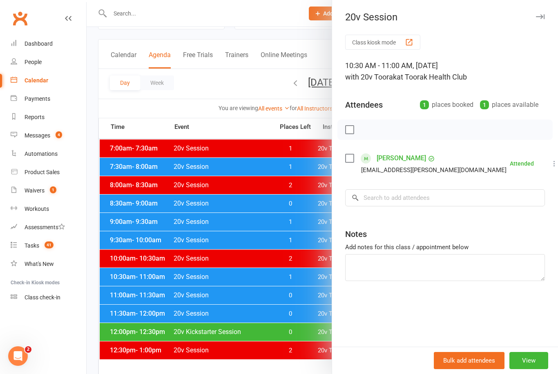
click at [301, 247] on div at bounding box center [322, 187] width 471 height 374
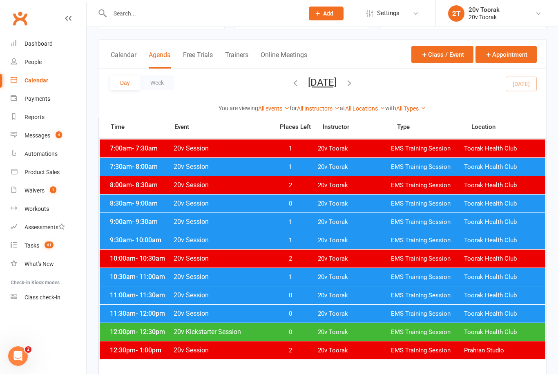
click at [345, 296] on span "20v Toorak" at bounding box center [354, 296] width 73 height 8
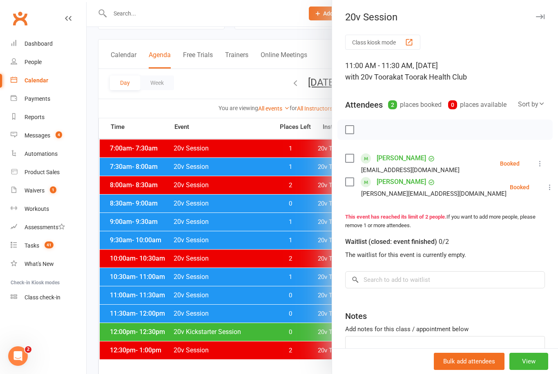
click at [347, 151] on div "Class kiosk mode 11:00 AM - 11:30 AM, [DATE] with 20v Toorak at Toorak Health C…" at bounding box center [445, 220] width 226 height 370
click at [342, 186] on div "Class kiosk mode 11:00 AM - 11:30 AM, [DATE] with 20v Toorak at Toorak Health C…" at bounding box center [445, 220] width 226 height 370
click at [343, 160] on div "Class kiosk mode 11:00 AM - 11:30 AM, [DATE] with 20v Toorak at Toorak Health C…" at bounding box center [445, 220] width 226 height 370
click at [353, 155] on label at bounding box center [349, 158] width 8 height 8
click at [350, 183] on label at bounding box center [349, 182] width 8 height 8
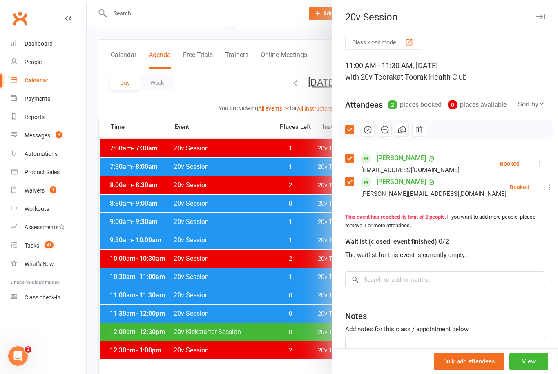
click at [364, 131] on icon "button" at bounding box center [367, 130] width 7 height 7
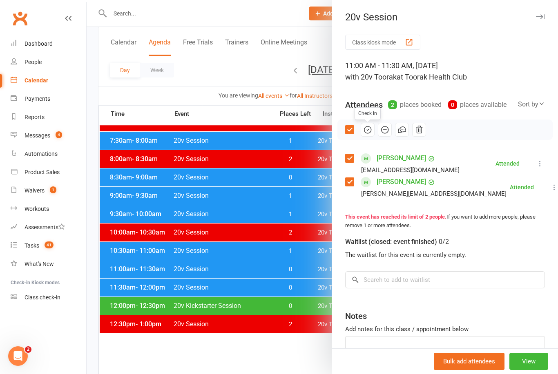
click at [192, 269] on div at bounding box center [322, 187] width 471 height 374
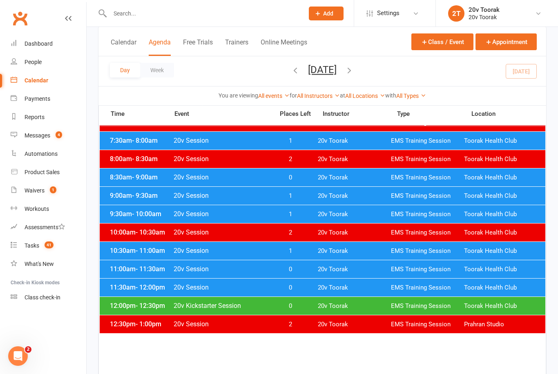
click at [140, 289] on span "- 12:00pm" at bounding box center [150, 288] width 29 height 8
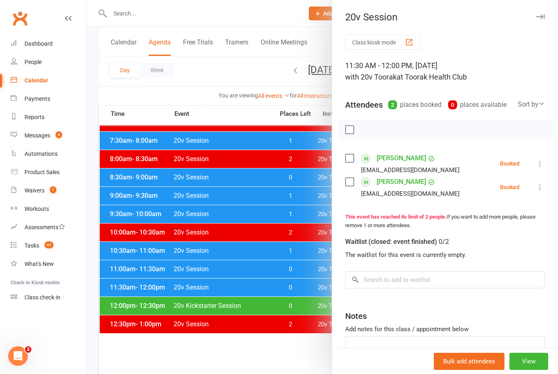
click at [346, 160] on label at bounding box center [349, 158] width 8 height 8
click at [349, 179] on label at bounding box center [349, 182] width 8 height 8
click at [362, 135] on button "button" at bounding box center [368, 130] width 14 height 14
click at [205, 242] on div at bounding box center [322, 187] width 471 height 374
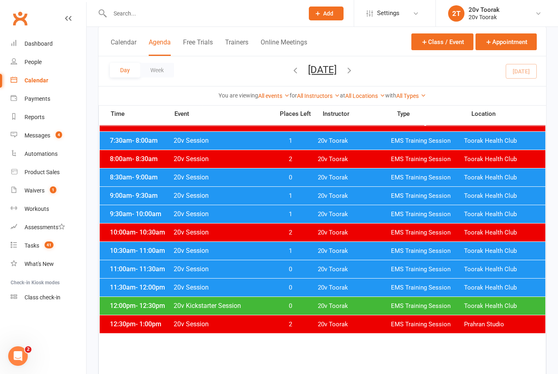
click at [145, 302] on div "12:00pm - 12:30pm 20v Kickstarter Session 0 20v Toorak EMS Training Session Too…" at bounding box center [322, 306] width 445 height 18
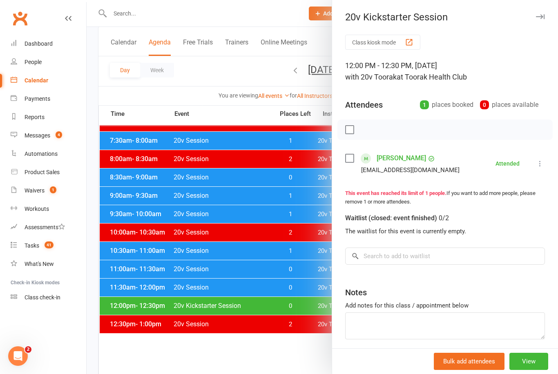
click at [351, 168] on div "[EMAIL_ADDRESS][DOMAIN_NAME]" at bounding box center [404, 170] width 118 height 11
click at [138, 243] on div at bounding box center [322, 187] width 471 height 374
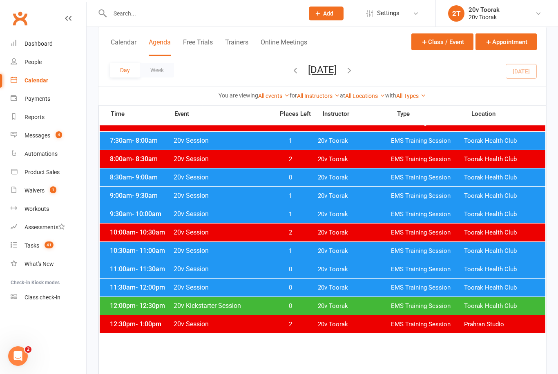
click at [407, 2] on li "Settings Membership Plans Event Templates Appointment Types Website Customize C…" at bounding box center [395, 13] width 82 height 27
click at [31, 141] on link "Messages 4" at bounding box center [49, 136] width 76 height 18
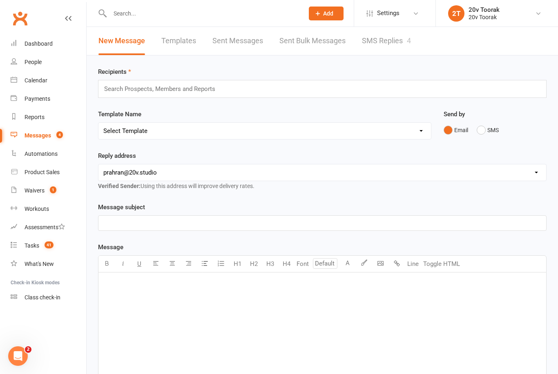
click at [393, 44] on link "SMS Replies 4" at bounding box center [386, 41] width 49 height 28
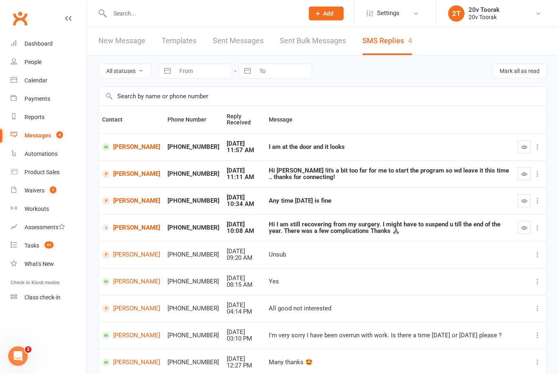
click at [528, 147] on button "button" at bounding box center [523, 146] width 13 height 13
click at [30, 82] on div "Calendar" at bounding box center [35, 80] width 23 height 7
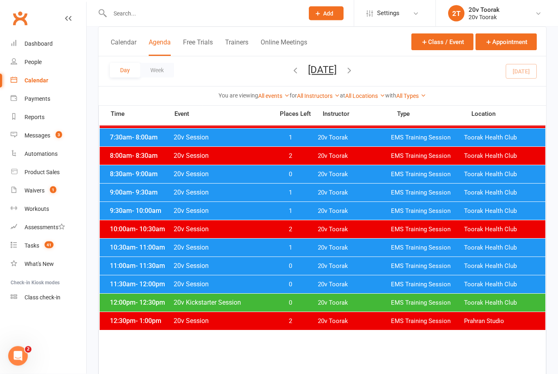
click at [130, 301] on span "12:00pm - 12:30pm" at bounding box center [140, 303] width 65 height 8
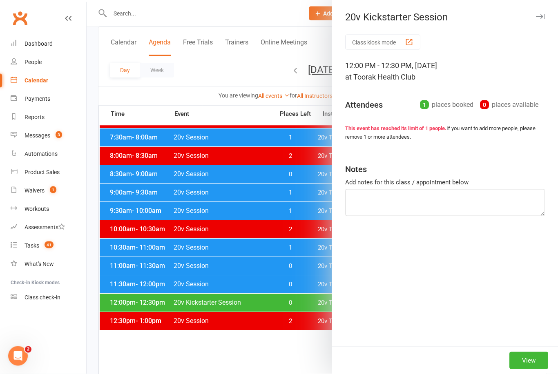
scroll to position [67, 0]
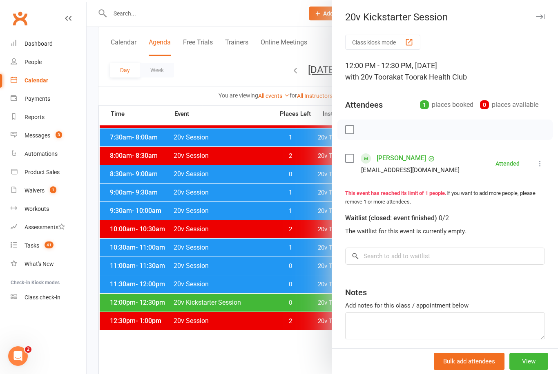
click at [391, 158] on link "[PERSON_NAME]" at bounding box center [400, 158] width 49 height 13
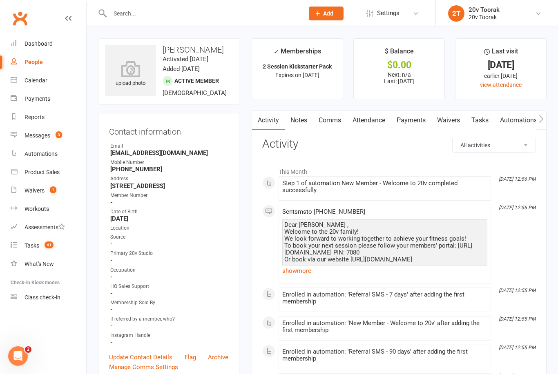
click at [307, 115] on link "Notes" at bounding box center [299, 120] width 28 height 19
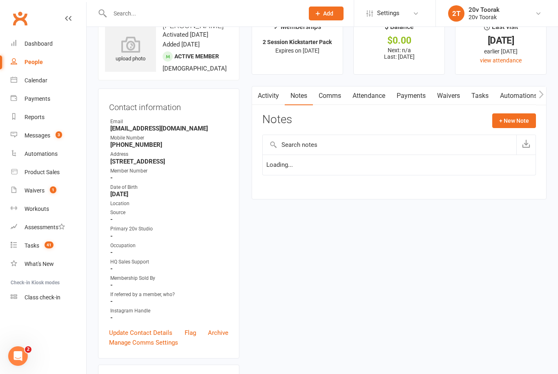
scroll to position [26, 0]
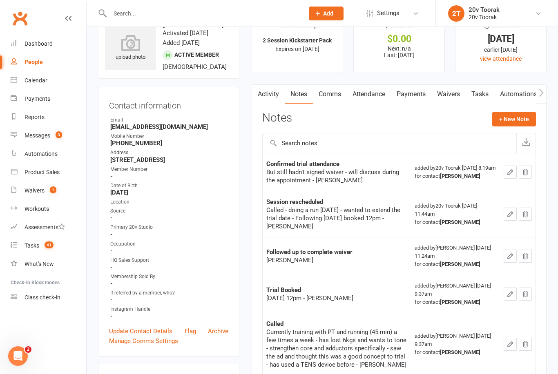
click at [515, 114] on button "+ New Note" at bounding box center [514, 119] width 44 height 15
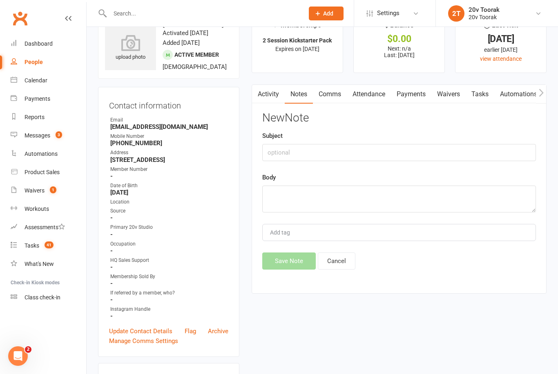
click at [490, 138] on div "Subject" at bounding box center [399, 146] width 274 height 30
click at [491, 144] on input "text" at bounding box center [399, 152] width 274 height 17
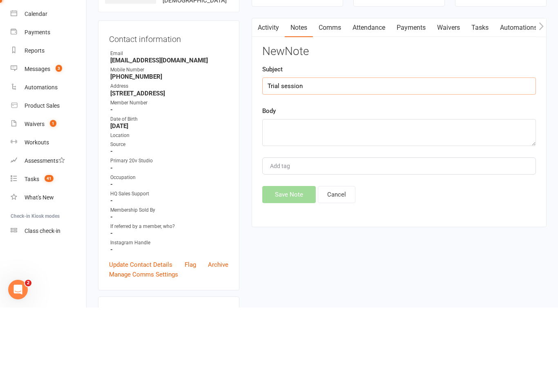
type input "Trial session"
click at [435, 186] on textarea at bounding box center [399, 199] width 274 height 27
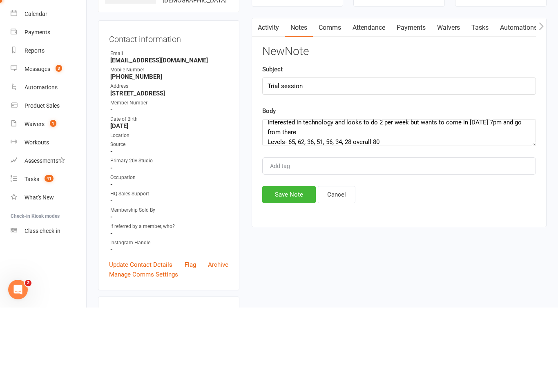
scroll to position [93, 0]
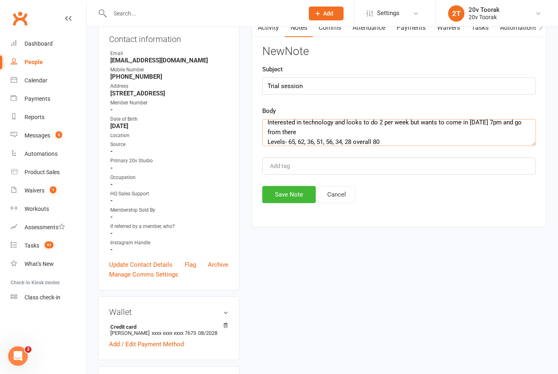
type textarea "Wants to lose 5kg, already lost 5kg. Trains six times a week, Loves to have a c…"
click at [287, 196] on button "Save Note" at bounding box center [288, 194] width 53 height 17
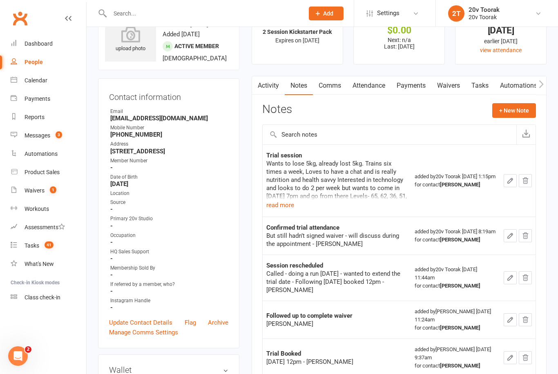
scroll to position [36, 0]
click at [480, 87] on link "Tasks" at bounding box center [479, 85] width 29 height 19
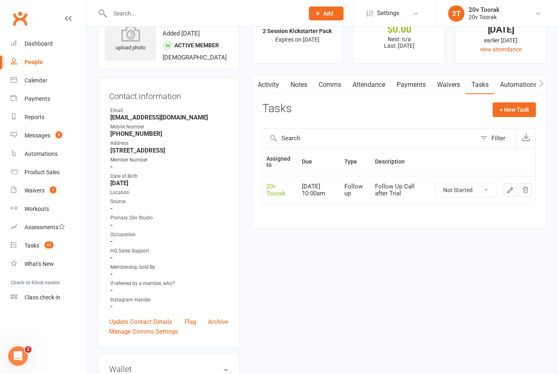
click at [43, 136] on div "Messages" at bounding box center [37, 135] width 26 height 7
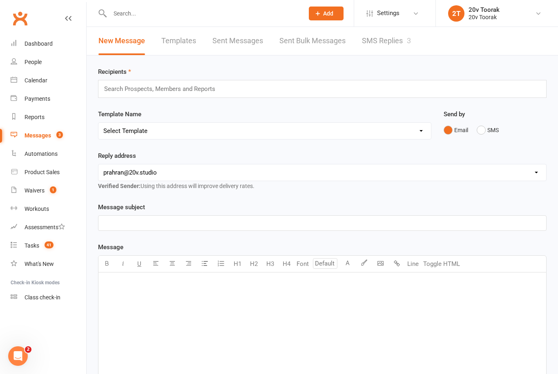
click at [392, 80] on div "Search Prospects, Members and Reports" at bounding box center [322, 89] width 448 height 18
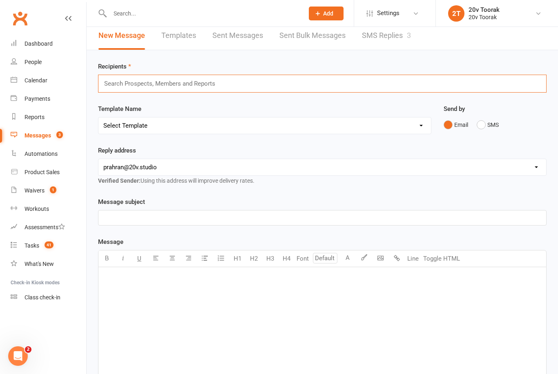
scroll to position [2, 0]
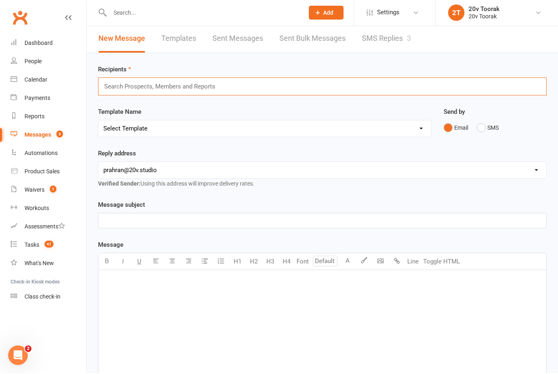
click at [391, 37] on link "SMS Replies 3" at bounding box center [386, 39] width 49 height 28
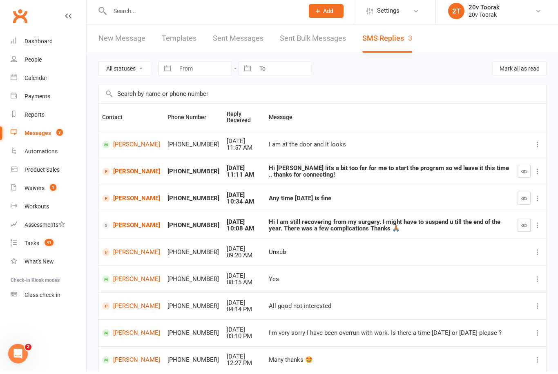
scroll to position [2, 0]
